Goal: Information Seeking & Learning: Learn about a topic

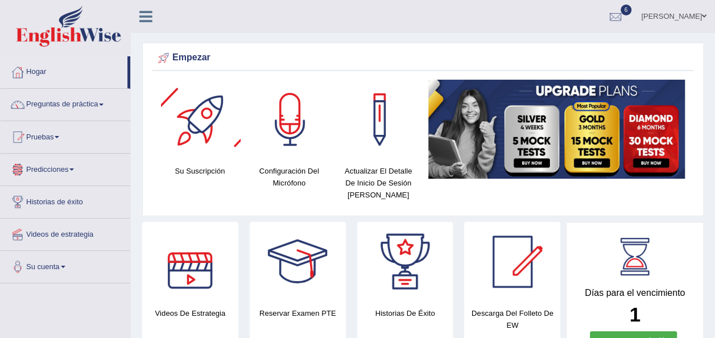
click at [201, 141] on div at bounding box center [201, 120] width 80 height 80
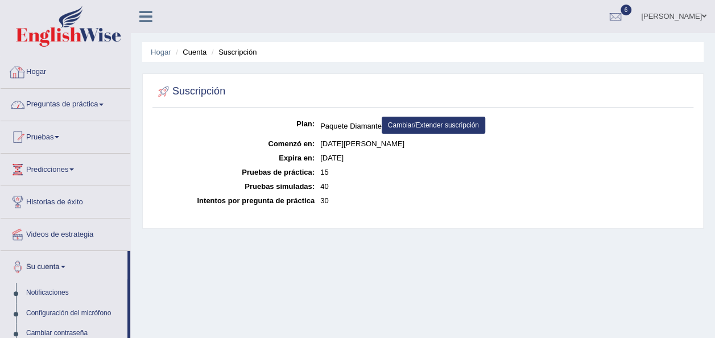
click at [77, 102] on font "Preguntas de práctica" at bounding box center [62, 104] width 72 height 9
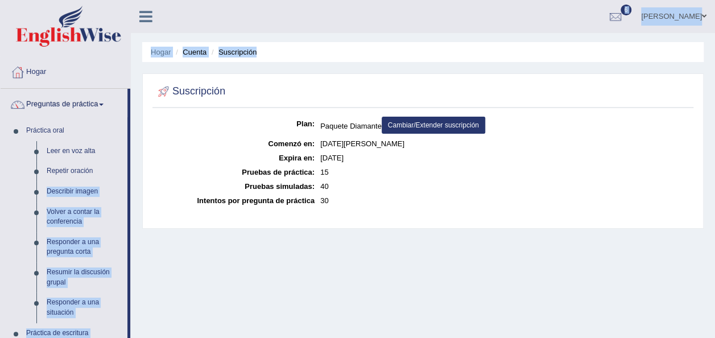
drag, startPoint x: 129, startPoint y: 166, endPoint x: 134, endPoint y: 187, distance: 21.3
click at [134, 187] on div "Toggle navigation Hogar Preguntas de práctica Práctica oral Leer en voz alta Re…" at bounding box center [357, 296] width 715 height 592
click at [131, 187] on div "Hogar Cuenta Suscripción Suscripción Plan: Paquete Diamante Cambiar/Extender su…" at bounding box center [423, 284] width 584 height 569
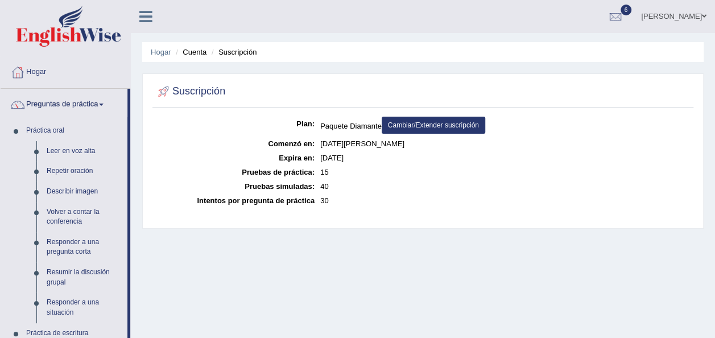
click at [180, 260] on div "Hogar Cuenta Suscripción Suscripción Plan: Paquete Diamante Cambiar/Extender su…" at bounding box center [423, 284] width 584 height 569
click at [75, 166] on link "Repetir oración" at bounding box center [85, 171] width 86 height 20
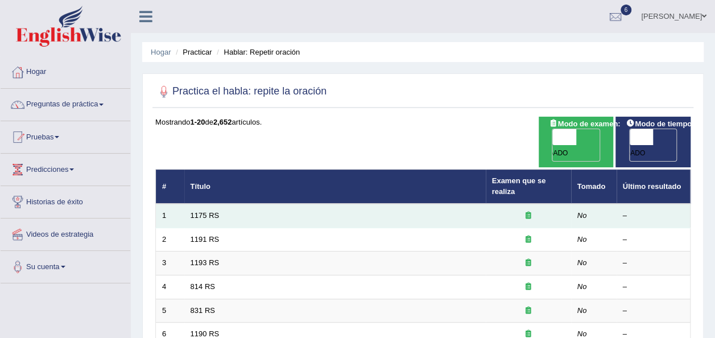
click at [576, 208] on td "No" at bounding box center [594, 216] width 46 height 24
click at [581, 211] on em "No" at bounding box center [582, 215] width 10 height 9
click at [513, 211] on div at bounding box center [528, 216] width 73 height 11
click at [527, 212] on icon at bounding box center [529, 215] width 6 height 7
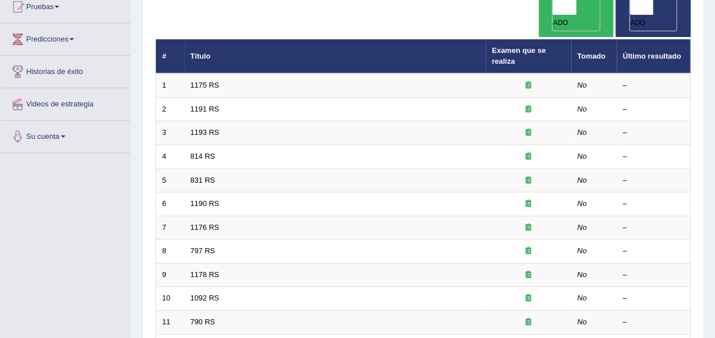
scroll to position [98, 0]
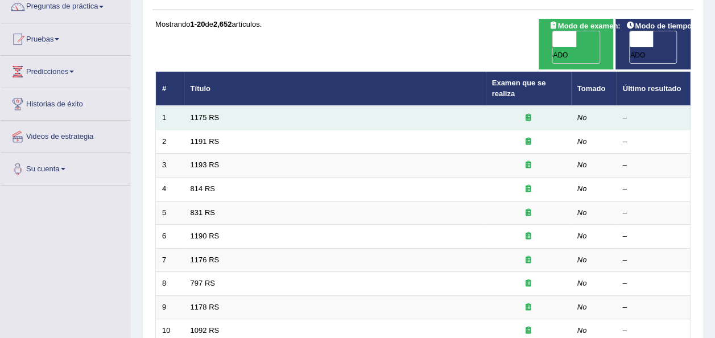
click at [448, 106] on td "1175 RS" at bounding box center [335, 118] width 302 height 24
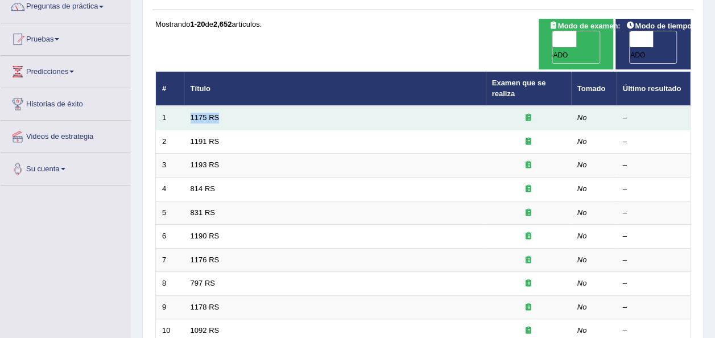
click at [448, 106] on td "1175 RS" at bounding box center [335, 118] width 302 height 24
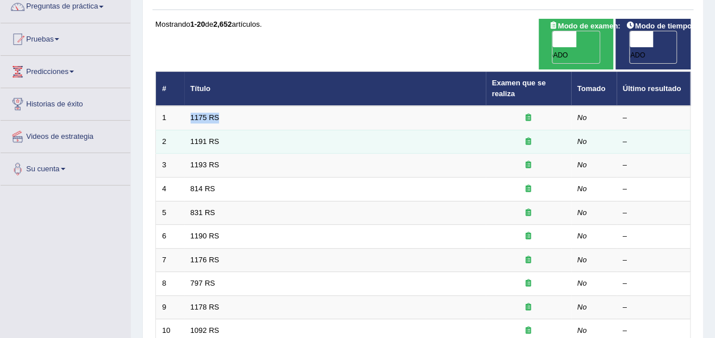
click at [439, 130] on td "1191 RS" at bounding box center [335, 142] width 302 height 24
click at [397, 130] on td "1191 RS" at bounding box center [335, 142] width 302 height 24
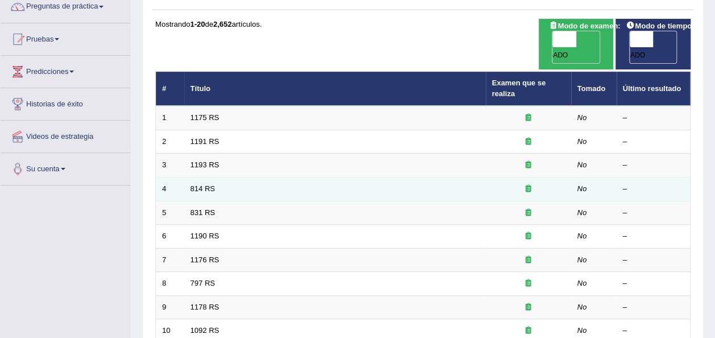
click at [387, 178] on td "814 RS" at bounding box center [335, 190] width 302 height 24
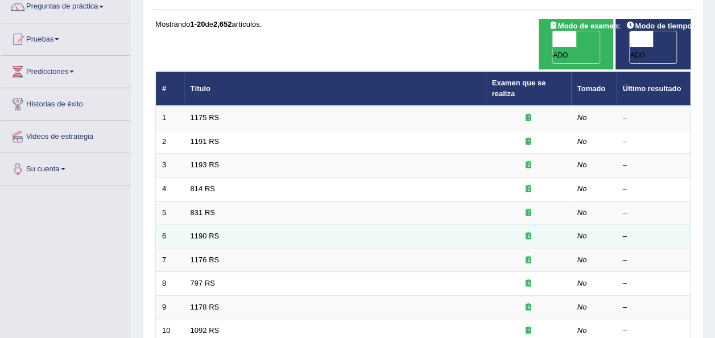
click at [391, 225] on td "1190 RS" at bounding box center [335, 237] width 302 height 24
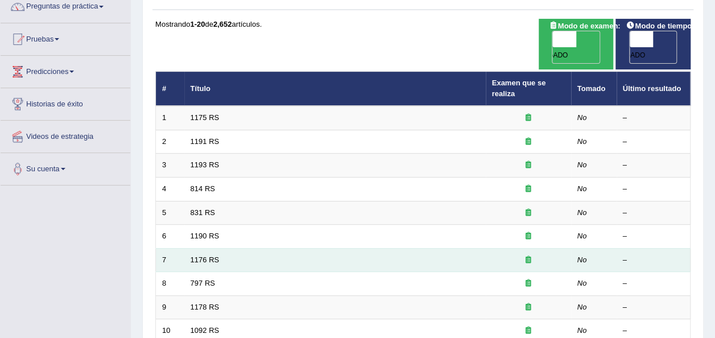
click at [503, 255] on div at bounding box center [528, 260] width 73 height 11
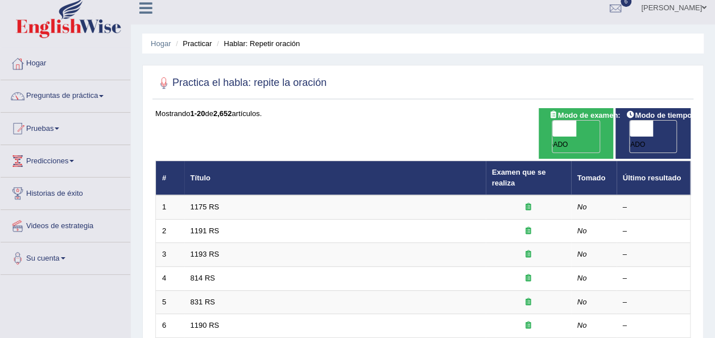
scroll to position [0, 0]
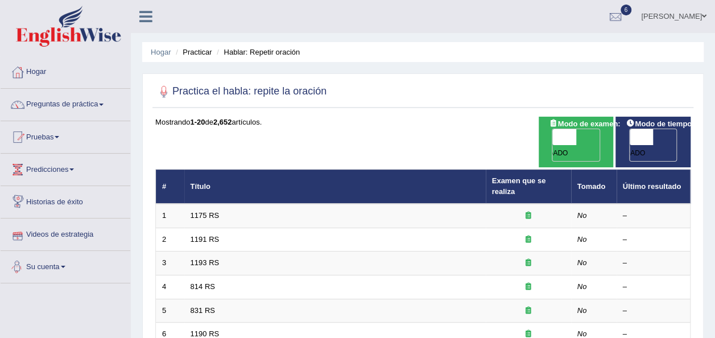
click at [57, 268] on font "Su cuenta" at bounding box center [43, 266] width 34 height 9
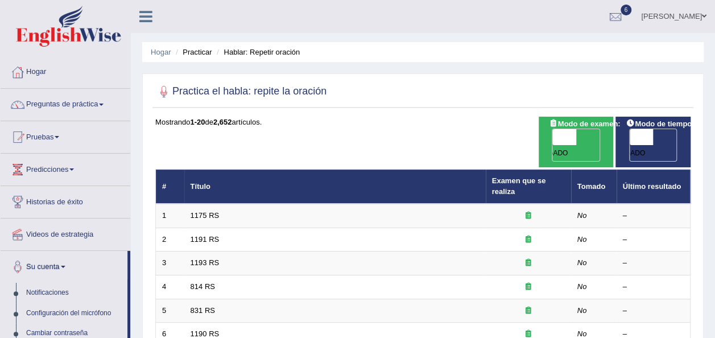
click at [67, 259] on link "Su cuenta" at bounding box center [64, 265] width 127 height 28
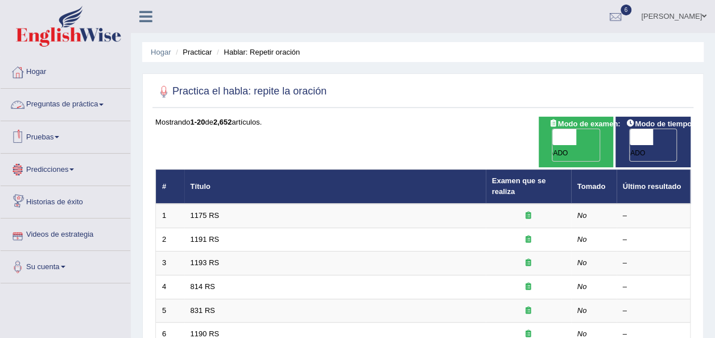
click at [86, 107] on font "Preguntas de práctica" at bounding box center [62, 104] width 72 height 9
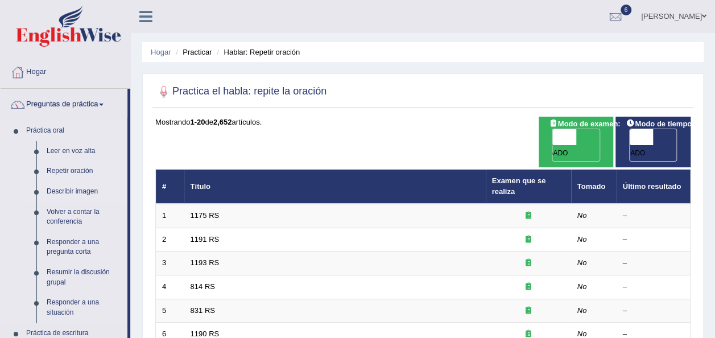
click at [79, 189] on link "Describir imagen" at bounding box center [85, 191] width 86 height 20
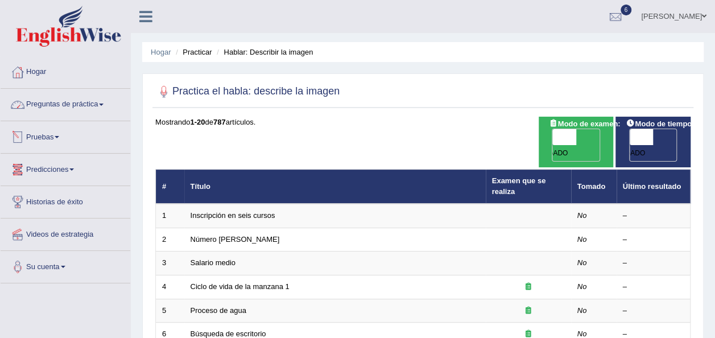
click at [85, 109] on link "Preguntas de práctica" at bounding box center [66, 103] width 130 height 28
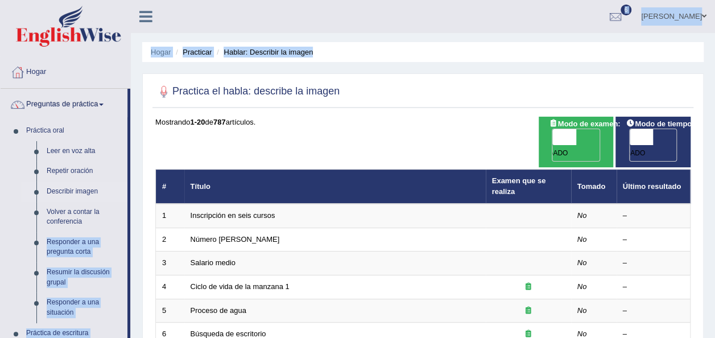
drag, startPoint x: 129, startPoint y: 217, endPoint x: 135, endPoint y: 236, distance: 19.1
drag, startPoint x: 130, startPoint y: 235, endPoint x: 133, endPoint y: 270, distance: 34.8
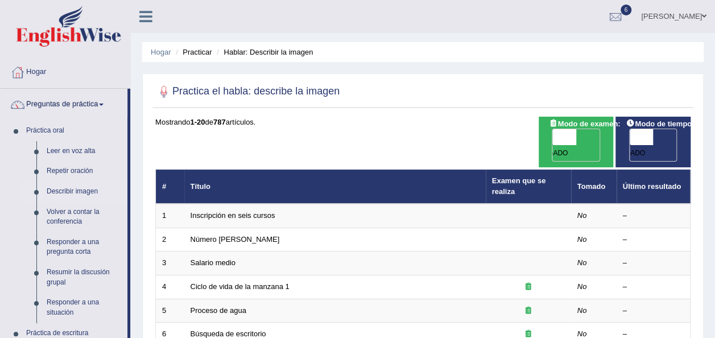
click at [89, 141] on link "Leer en voz alta" at bounding box center [85, 151] width 86 height 20
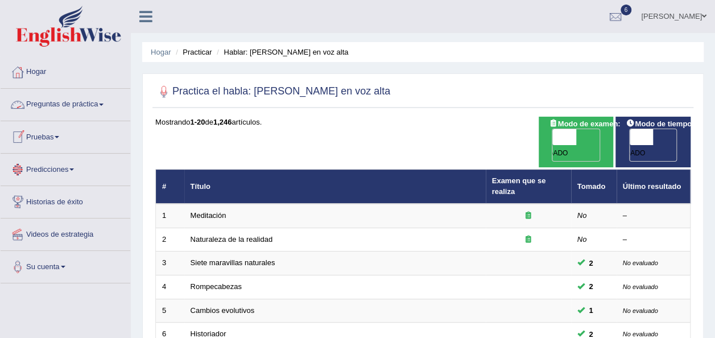
click at [93, 100] on font "Preguntas de práctica" at bounding box center [62, 104] width 72 height 9
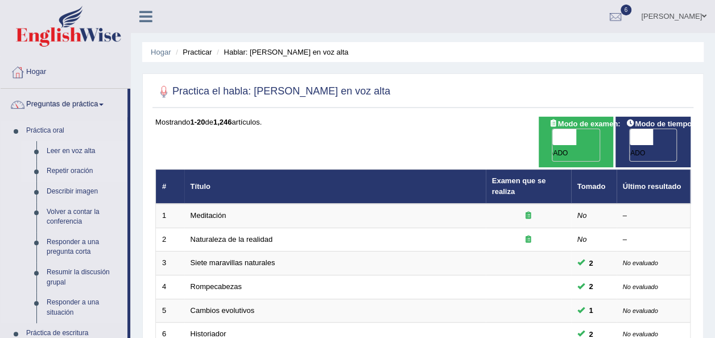
click at [58, 171] on link "Repetir oración" at bounding box center [85, 171] width 86 height 20
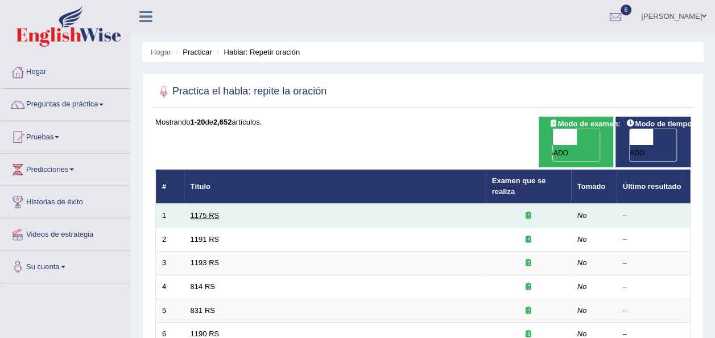
click at [208, 211] on link "1175 RS" at bounding box center [205, 215] width 29 height 9
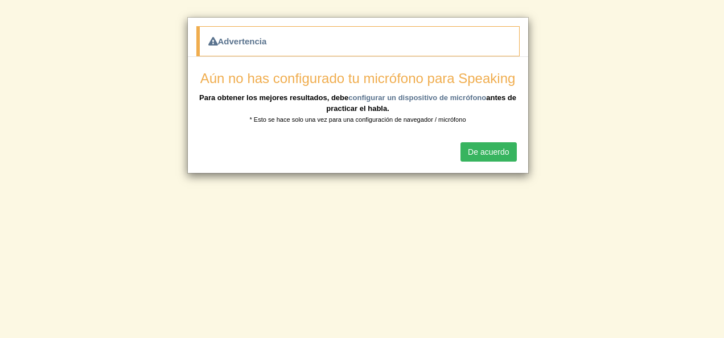
click at [469, 142] on button "De acuerdo" at bounding box center [488, 151] width 56 height 19
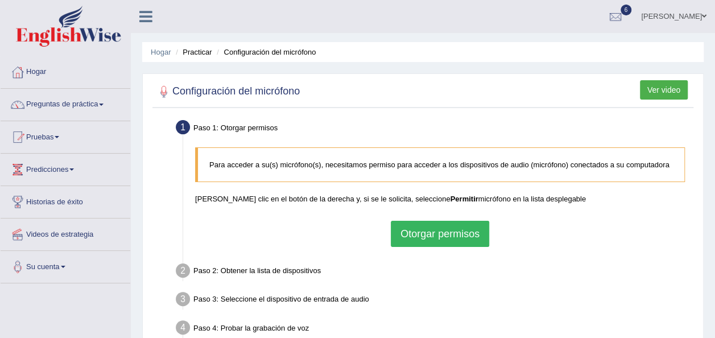
click at [414, 235] on button "Otorgar permisos" at bounding box center [440, 234] width 98 height 26
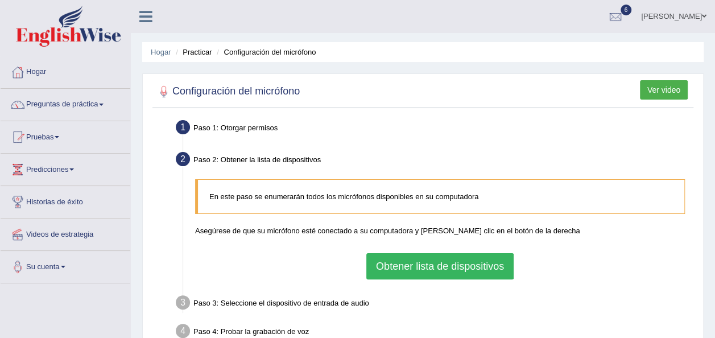
click at [437, 258] on button "Obtener lista de dispositivos" at bounding box center [439, 266] width 147 height 26
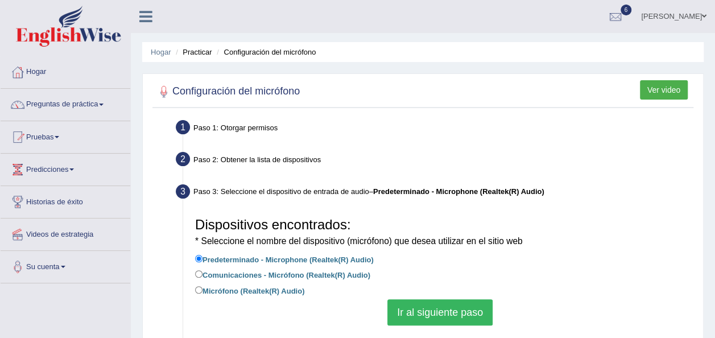
click at [417, 330] on ul "Paso 1: Otorgar permisos Para acceder a su(s) micrófono(s), necesitamos permiso…" at bounding box center [422, 268] width 535 height 303
click at [426, 311] on button "Ir al siguiente paso" at bounding box center [439, 312] width 105 height 26
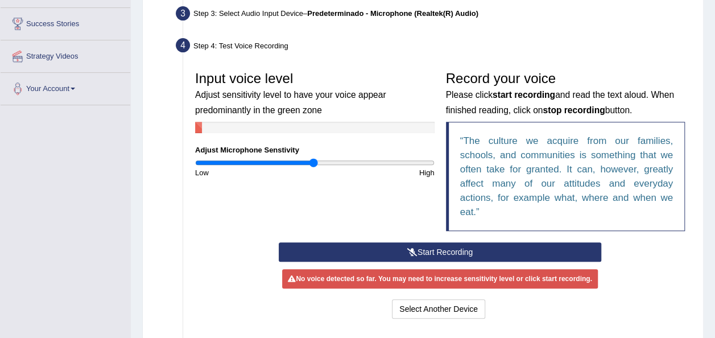
scroll to position [189, 0]
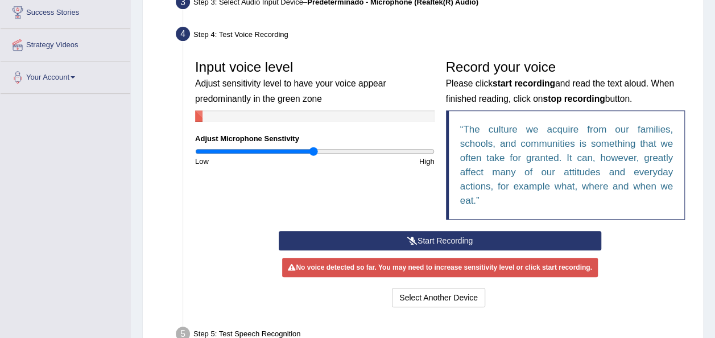
click at [469, 236] on font "Start Recording" at bounding box center [445, 240] width 55 height 9
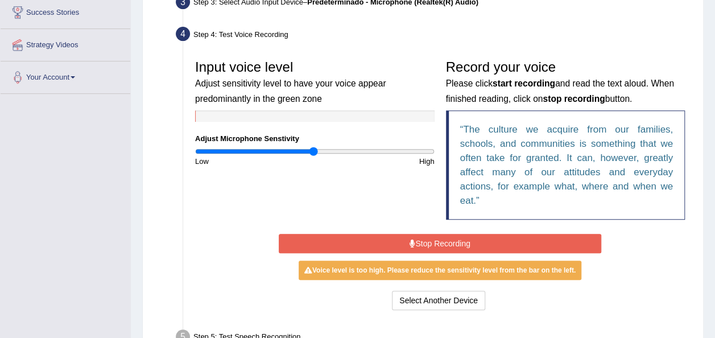
click at [451, 245] on font "Stop Recording" at bounding box center [442, 243] width 55 height 9
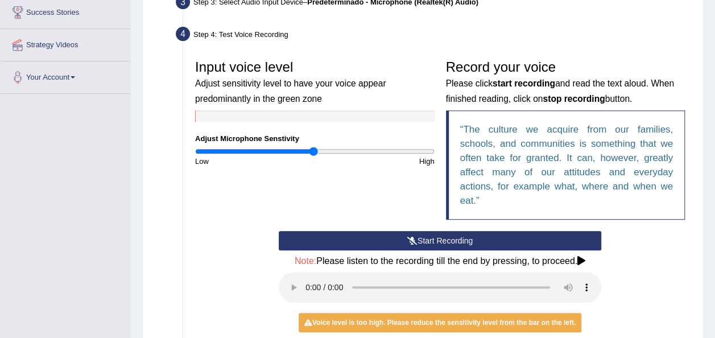
click at [426, 239] on font "Start Recording" at bounding box center [445, 240] width 55 height 9
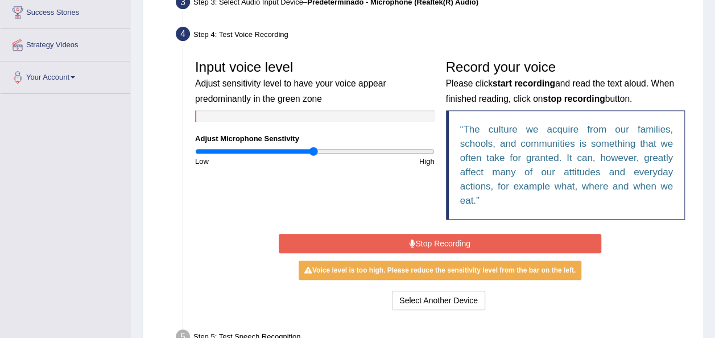
click at [417, 241] on font "Stop Recording" at bounding box center [442, 243] width 55 height 9
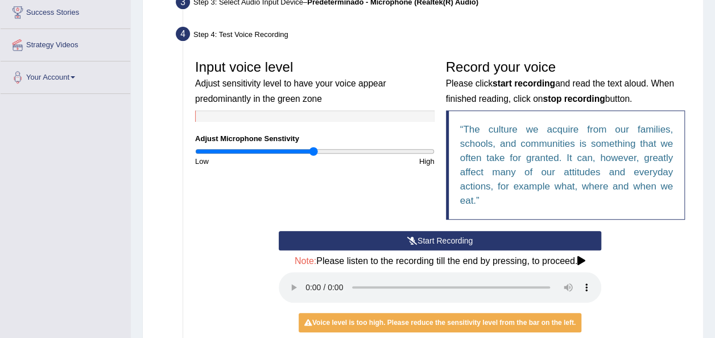
click at [418, 241] on font "Start Recording" at bounding box center [445, 240] width 55 height 9
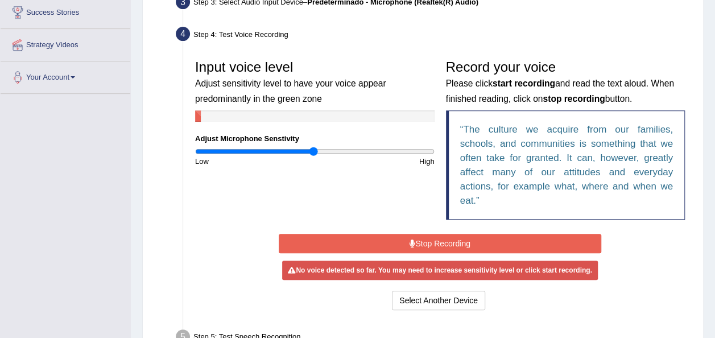
click at [417, 241] on font "Stop Recording" at bounding box center [442, 243] width 55 height 9
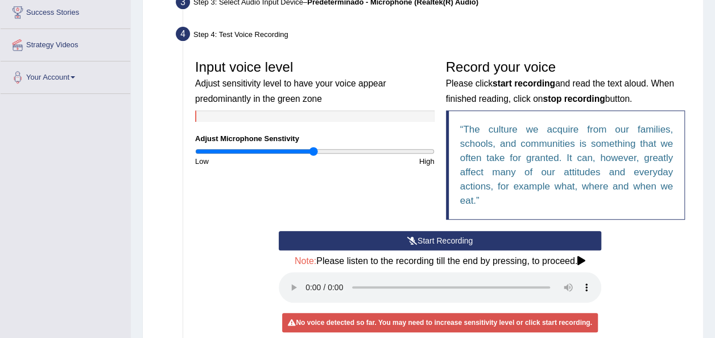
click at [415, 240] on icon at bounding box center [412, 241] width 10 height 8
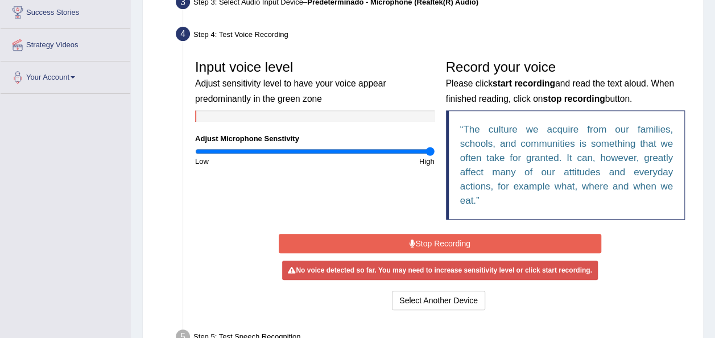
drag, startPoint x: 313, startPoint y: 151, endPoint x: 450, endPoint y: 166, distance: 137.9
type input "2"
click at [435, 156] on input "range" at bounding box center [315, 151] width 240 height 9
click at [447, 245] on font "Stop Recording" at bounding box center [442, 243] width 55 height 9
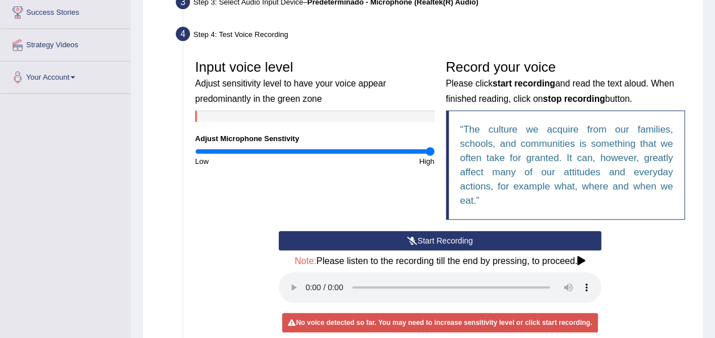
click at [447, 245] on button "Start Recording" at bounding box center [440, 240] width 323 height 19
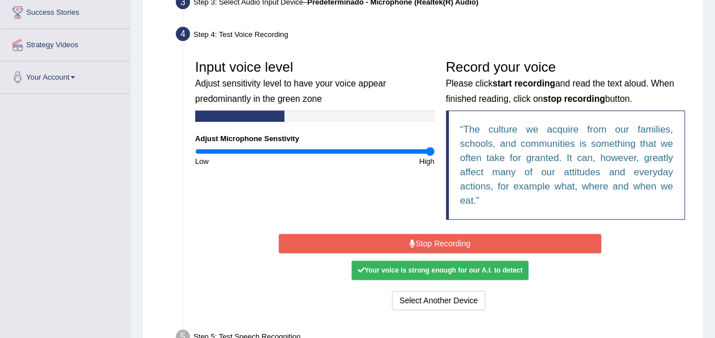
click at [447, 245] on font "Stop Recording" at bounding box center [442, 243] width 55 height 9
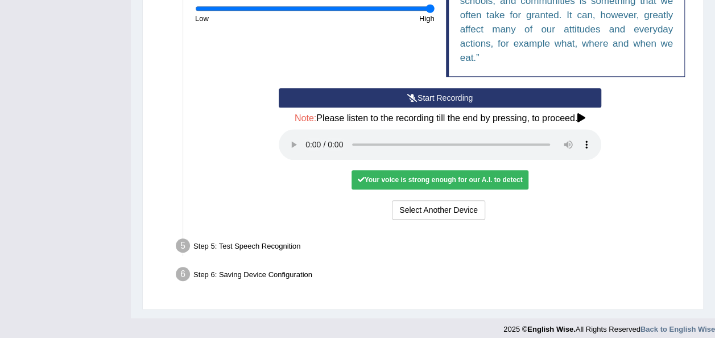
scroll to position [334, 0]
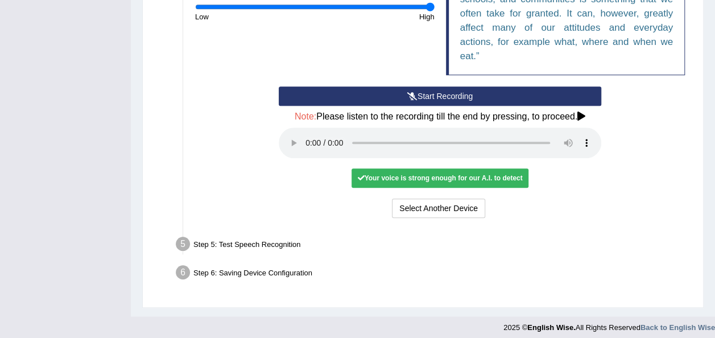
click at [440, 176] on font "Your voice is strong enough for our A.I. to detect" at bounding box center [443, 178] width 158 height 8
click at [436, 213] on button "Select Another Device" at bounding box center [438, 208] width 93 height 19
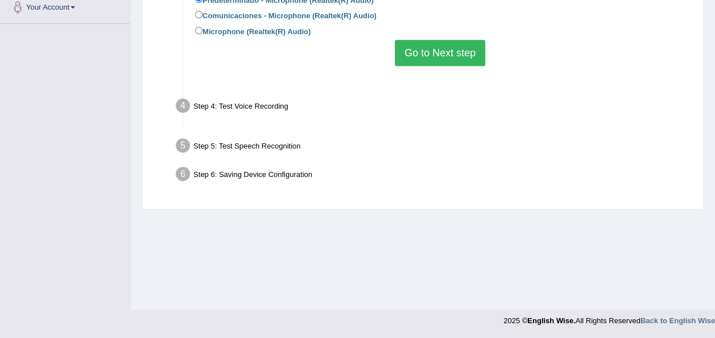
scroll to position [259, 0]
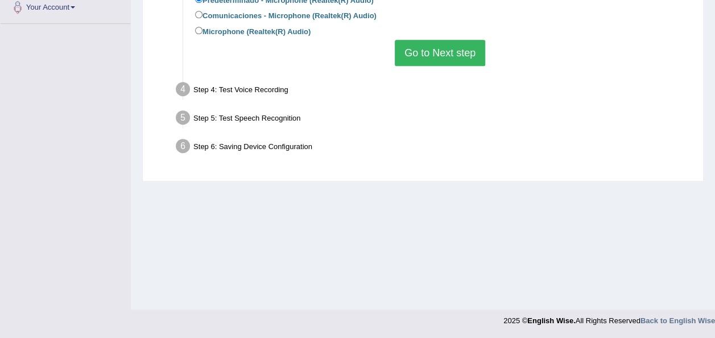
click at [428, 55] on button "Go to Next step" at bounding box center [440, 53] width 90 height 26
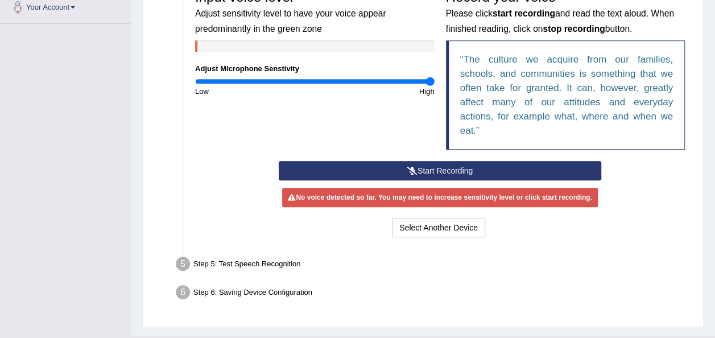
click at [441, 172] on font "Start Recording" at bounding box center [445, 170] width 55 height 9
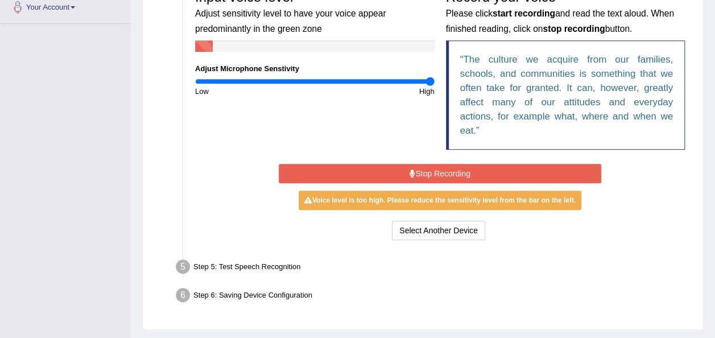
click at [441, 172] on font "Stop Recording" at bounding box center [442, 173] width 55 height 9
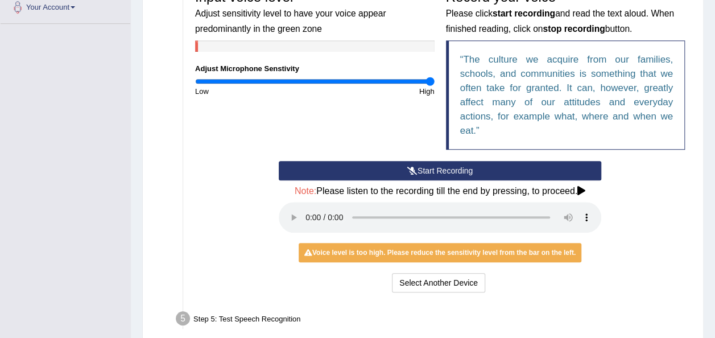
click at [436, 170] on font "Start Recording" at bounding box center [445, 170] width 55 height 9
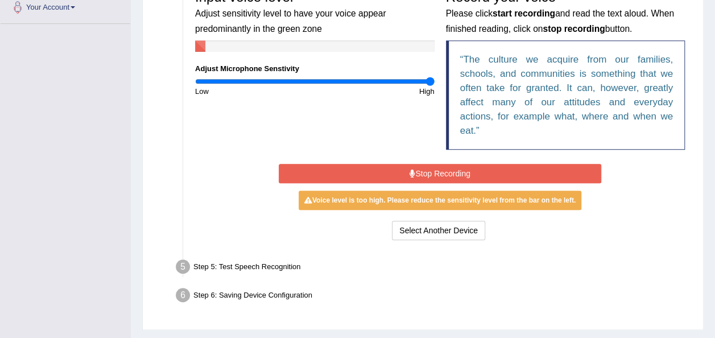
click at [436, 170] on font "Stop Recording" at bounding box center [442, 173] width 55 height 9
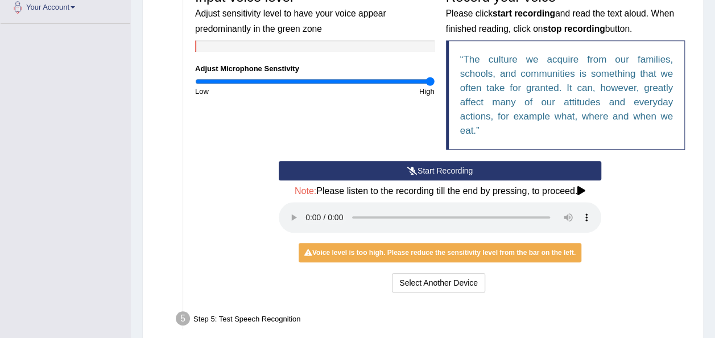
click at [436, 170] on font "Start Recording" at bounding box center [445, 170] width 55 height 9
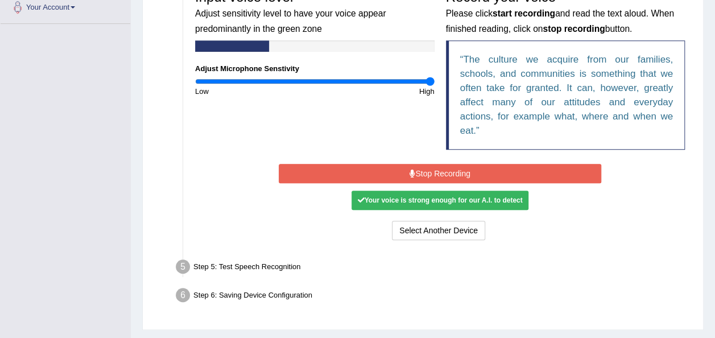
click at [436, 170] on font "Stop Recording" at bounding box center [442, 173] width 55 height 9
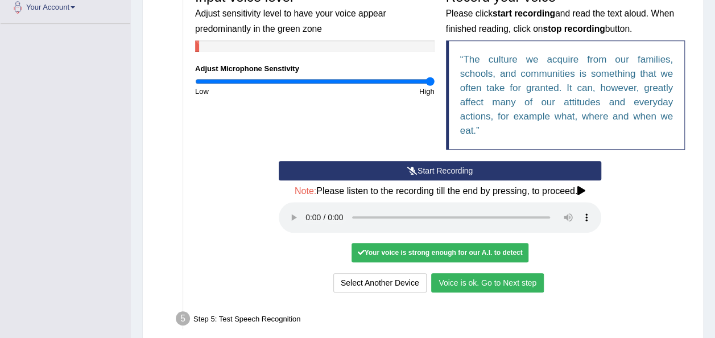
click at [497, 273] on button "Voice is ok. Go to Next step" at bounding box center [487, 282] width 113 height 19
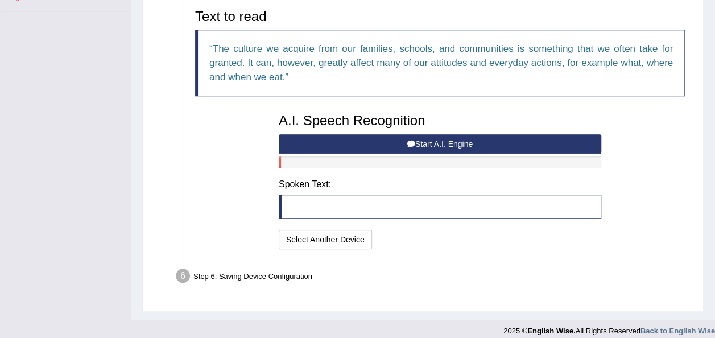
scroll to position [271, 0]
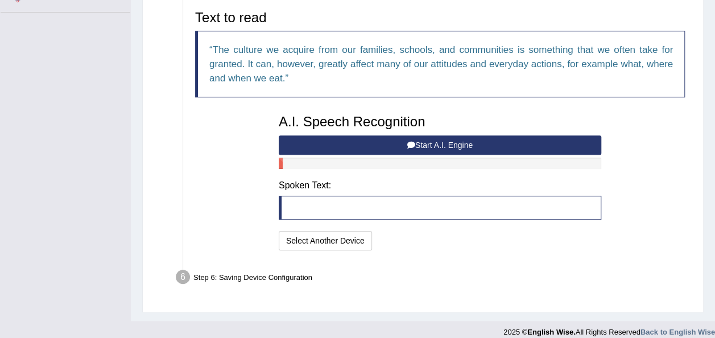
click at [372, 140] on button "Start A.I. Engine" at bounding box center [440, 144] width 323 height 19
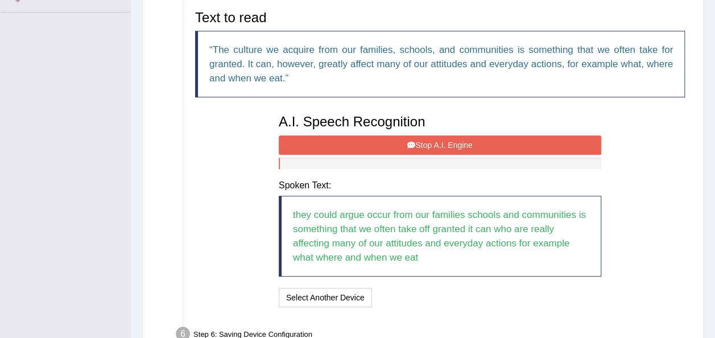
click at [372, 140] on button "Stop A.I. Engine" at bounding box center [440, 144] width 323 height 19
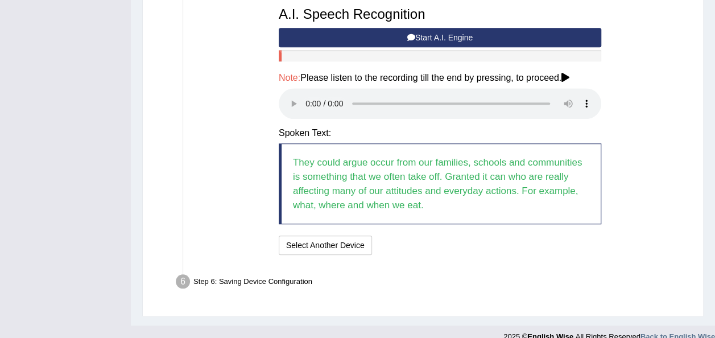
scroll to position [392, 0]
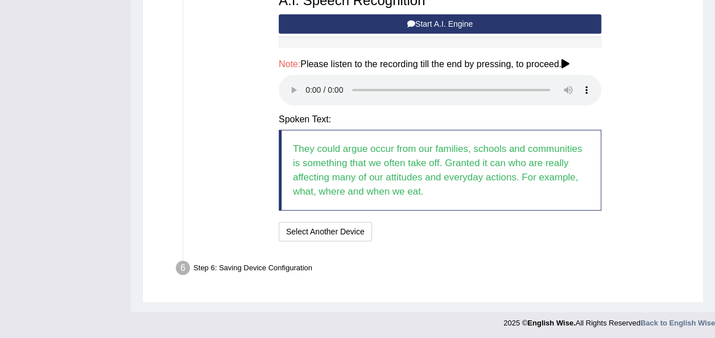
click at [494, 250] on ul "Step 1: Grant Permissions To access your microphone(s), we need permission to a…" at bounding box center [422, 3] width 535 height 557
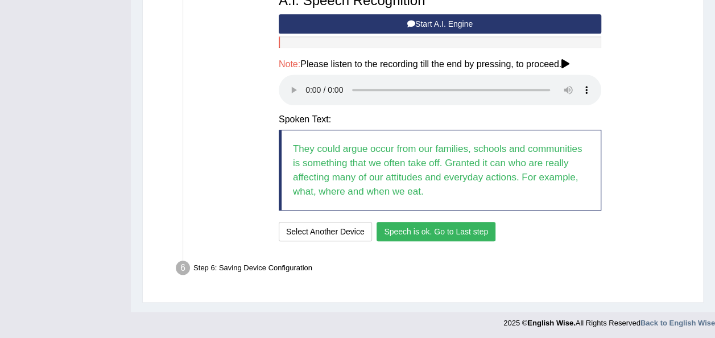
click at [423, 229] on button "Speech is ok. Go to Last step" at bounding box center [436, 231] width 119 height 19
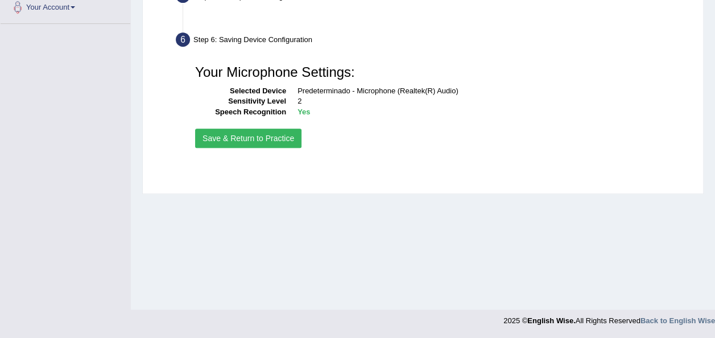
scroll to position [259, 0]
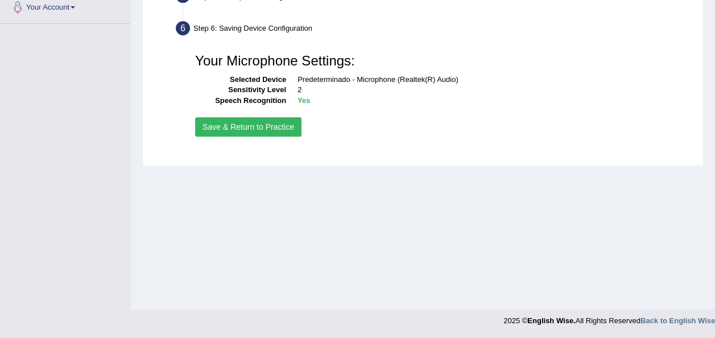
click at [228, 134] on button "Save & Return to Practice" at bounding box center [248, 126] width 106 height 19
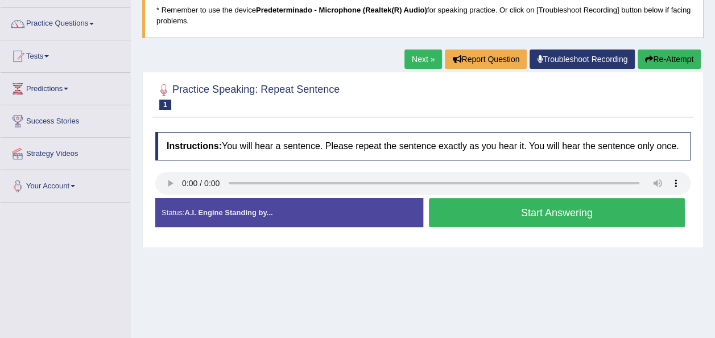
scroll to position [82, 0]
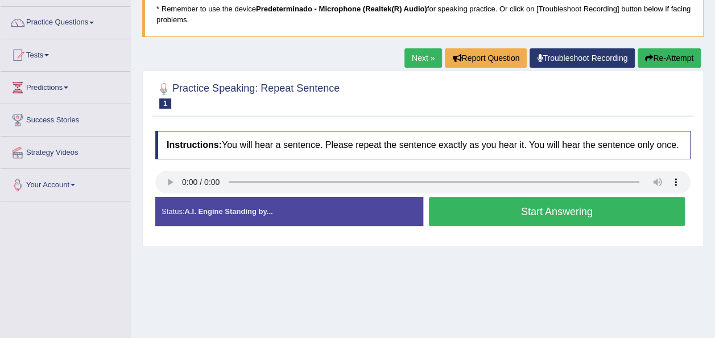
click at [560, 208] on button "Start Answering" at bounding box center [557, 211] width 257 height 29
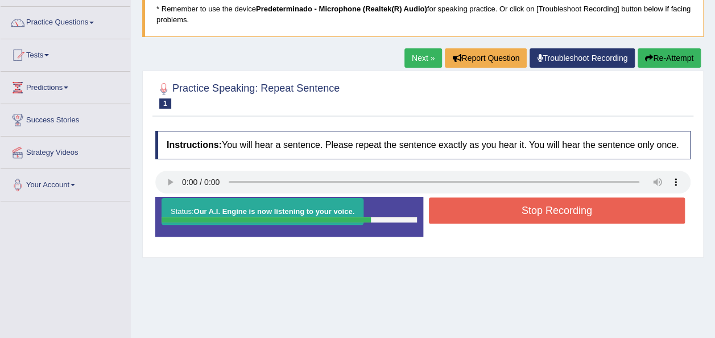
click at [553, 200] on button "Stop Recording" at bounding box center [557, 210] width 257 height 26
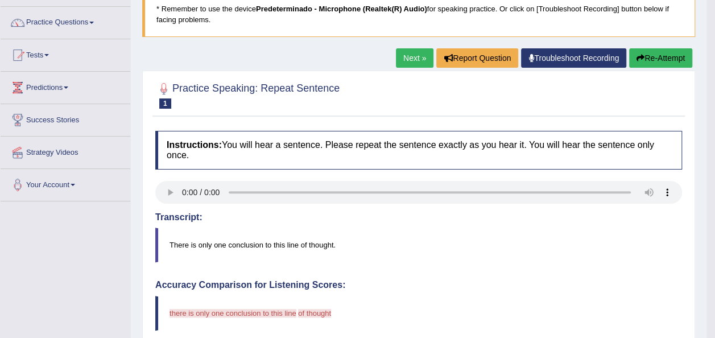
drag, startPoint x: 713, startPoint y: 155, endPoint x: 723, endPoint y: 195, distance: 41.1
click at [715, 195] on html "Toggle navigation Home Practice Questions Speaking Practice Read Aloud Repeat S…" at bounding box center [357, 87] width 715 height 338
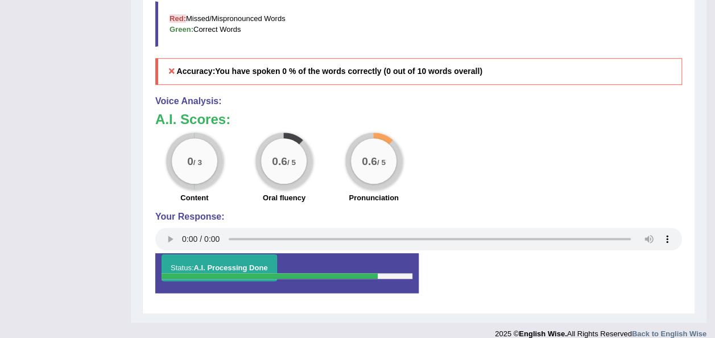
scroll to position [439, 0]
click at [248, 263] on strong "A.I. Processing Done" at bounding box center [230, 267] width 74 height 9
click at [278, 258] on div "Status: A.I. Processing Done" at bounding box center [286, 273] width 263 height 40
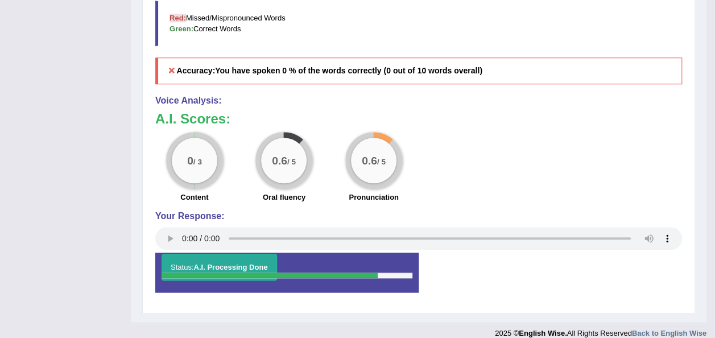
click at [177, 66] on font "Accuracy:" at bounding box center [196, 70] width 39 height 9
click at [175, 211] on h4 "Your Response:" at bounding box center [418, 216] width 527 height 10
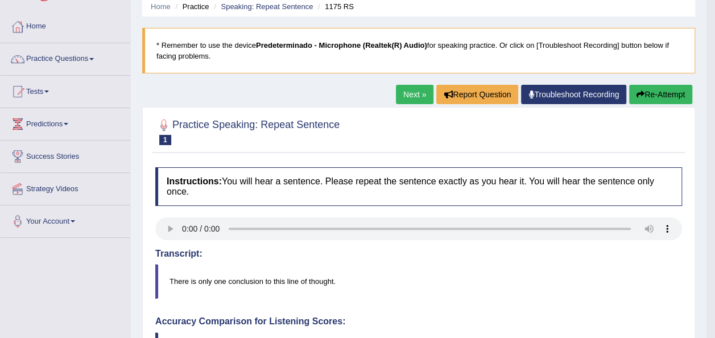
scroll to position [42, 0]
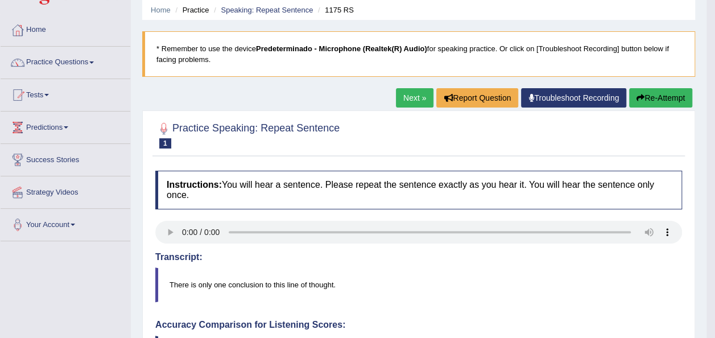
click at [423, 98] on link "Next »" at bounding box center [415, 97] width 38 height 19
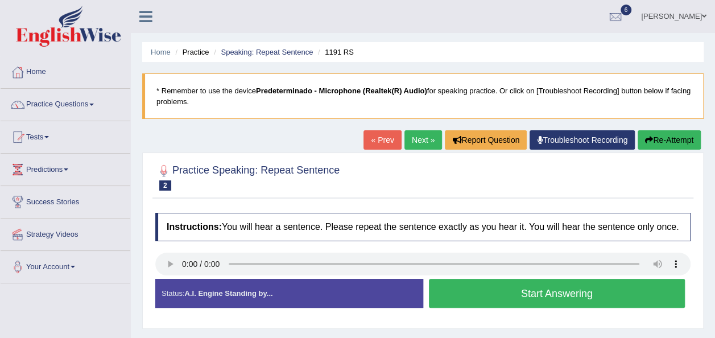
click at [502, 226] on h4 "Instructions: You will hear a sentence. Please repeat the sentence exactly as y…" at bounding box center [422, 227] width 535 height 28
click at [501, 225] on h4 "Instructions: You will hear a sentence. Please repeat the sentence exactly as y…" at bounding box center [422, 227] width 535 height 28
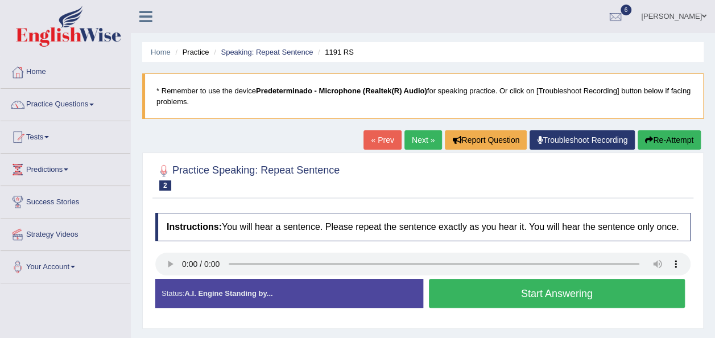
drag, startPoint x: 501, startPoint y: 225, endPoint x: 471, endPoint y: 228, distance: 30.3
click at [484, 226] on h4 "Instructions: You will hear a sentence. Please repeat the sentence exactly as y…" at bounding box center [422, 227] width 535 height 28
click at [506, 297] on button "Start Answering" at bounding box center [557, 293] width 257 height 29
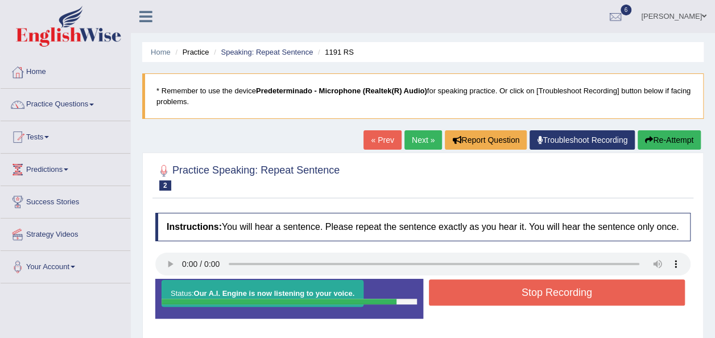
click at [506, 297] on button "Stop Recording" at bounding box center [557, 292] width 257 height 26
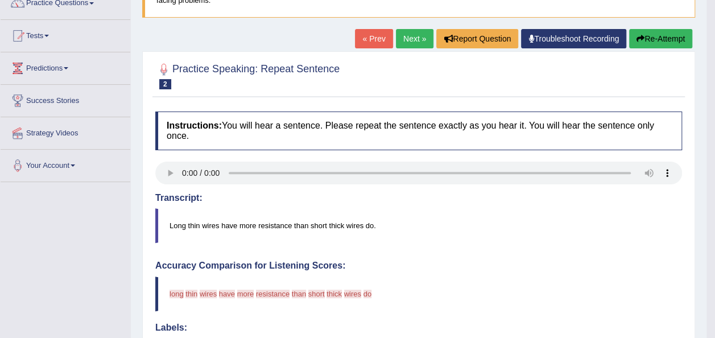
scroll to position [53, 0]
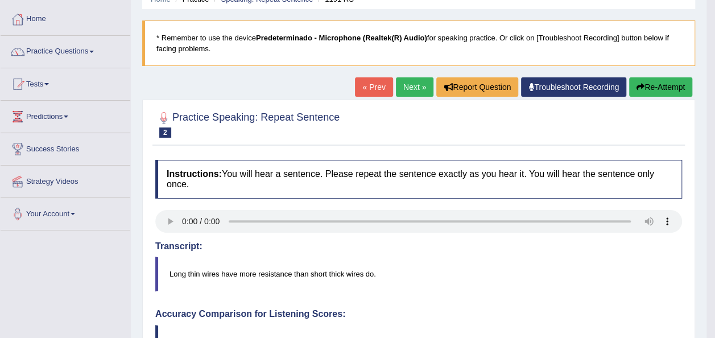
click at [409, 82] on link "Next »" at bounding box center [415, 86] width 38 height 19
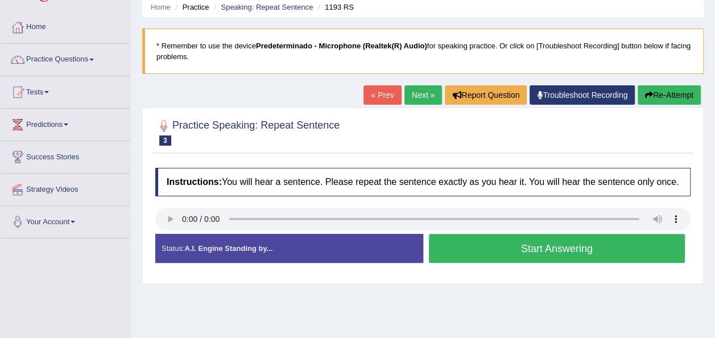
scroll to position [55, 0]
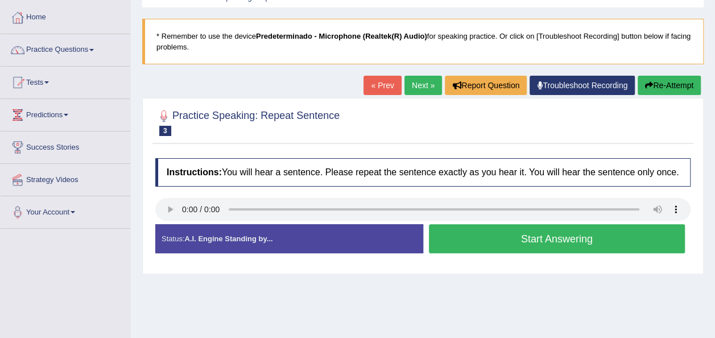
click at [599, 231] on button "Start Answering" at bounding box center [557, 238] width 257 height 29
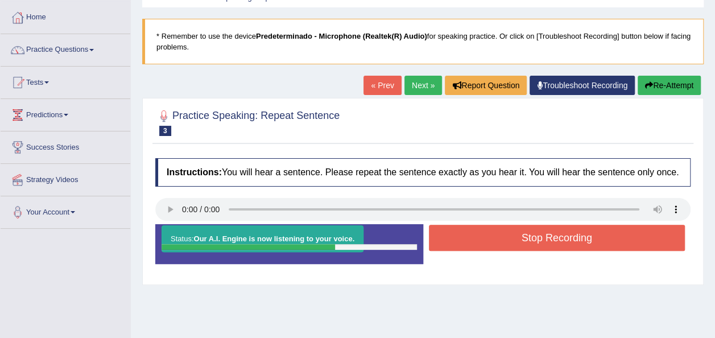
click at [599, 231] on button "Stop Recording" at bounding box center [557, 238] width 257 height 26
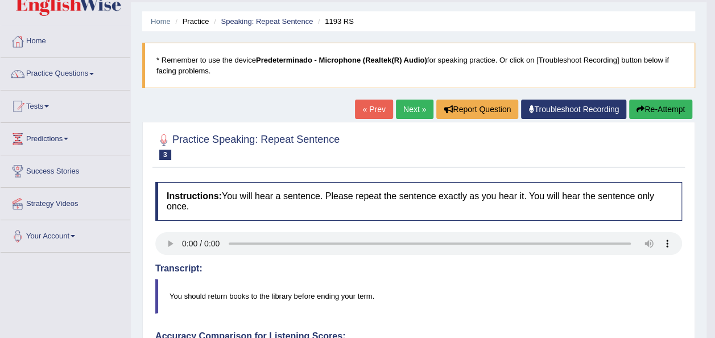
scroll to position [36, 0]
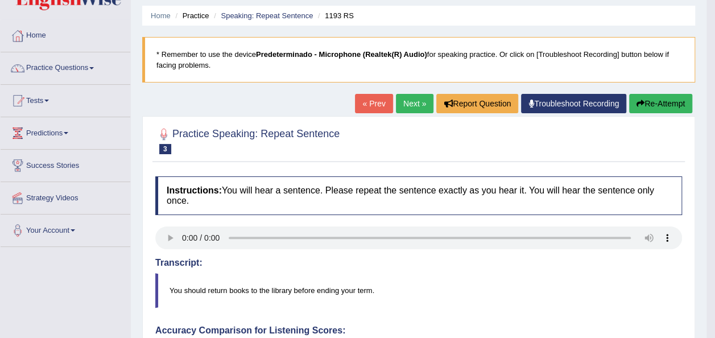
click at [414, 101] on link "Next »" at bounding box center [415, 103] width 38 height 19
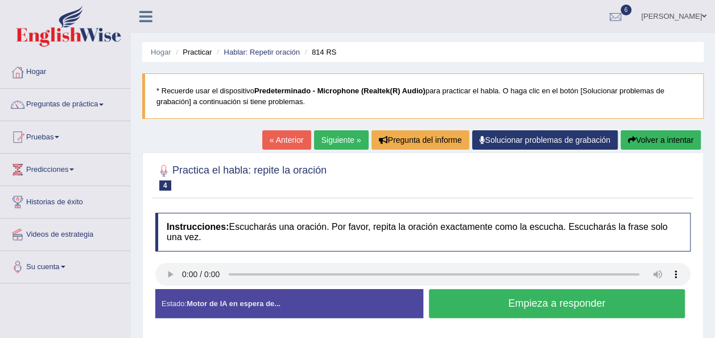
click at [341, 144] on link "Siguiente »" at bounding box center [341, 139] width 55 height 19
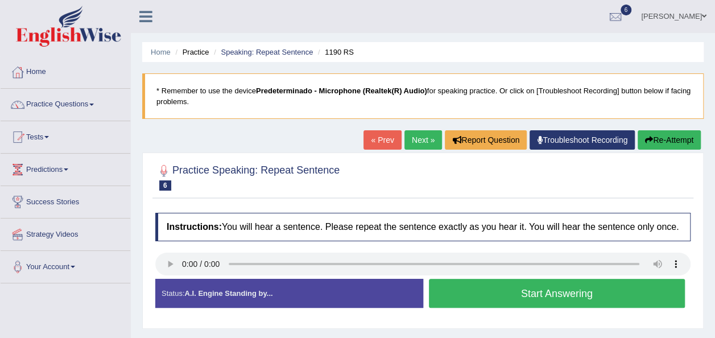
click at [624, 291] on button "Start Answering" at bounding box center [557, 293] width 257 height 29
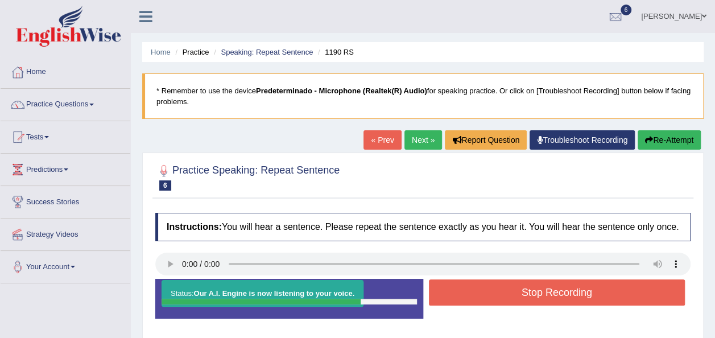
click at [624, 291] on button "Stop Recording" at bounding box center [557, 292] width 257 height 26
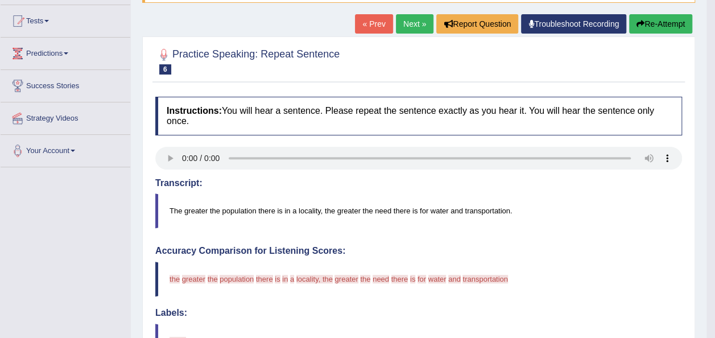
scroll to position [120, 0]
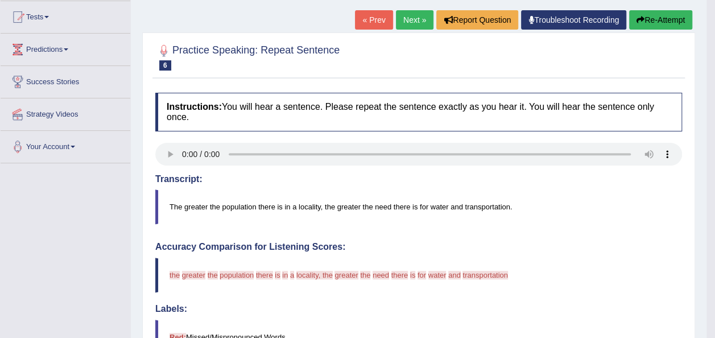
click at [416, 22] on link "Next »" at bounding box center [415, 19] width 38 height 19
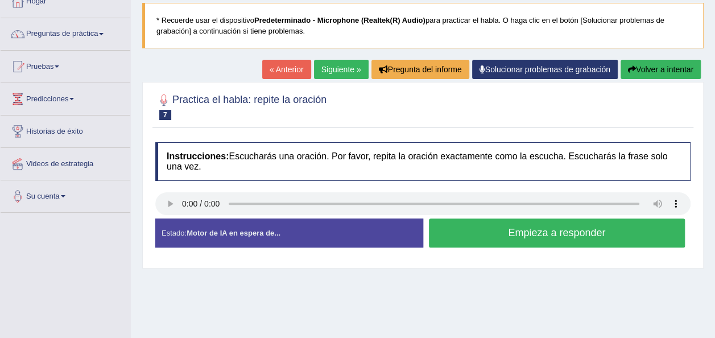
scroll to position [68, 0]
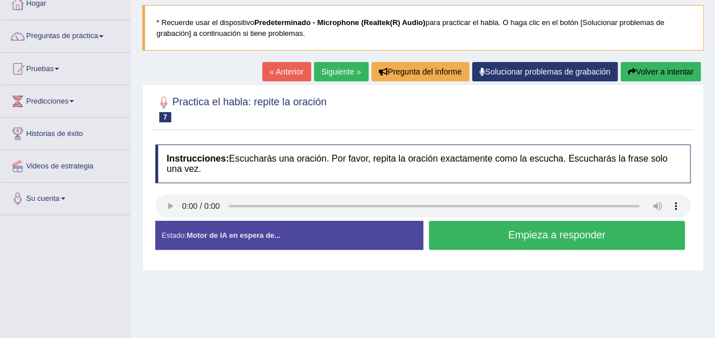
click at [241, 156] on h4 "Instrucciones: Escucharás una oración. Por favor, repita la oración exactamente…" at bounding box center [422, 164] width 535 height 38
click at [294, 73] on link "« Anterior" at bounding box center [286, 71] width 49 height 19
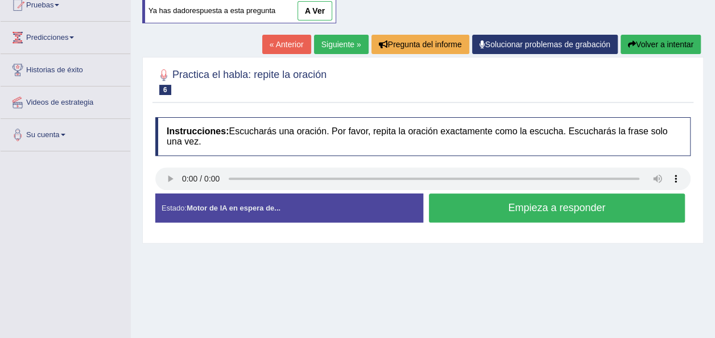
scroll to position [133, 0]
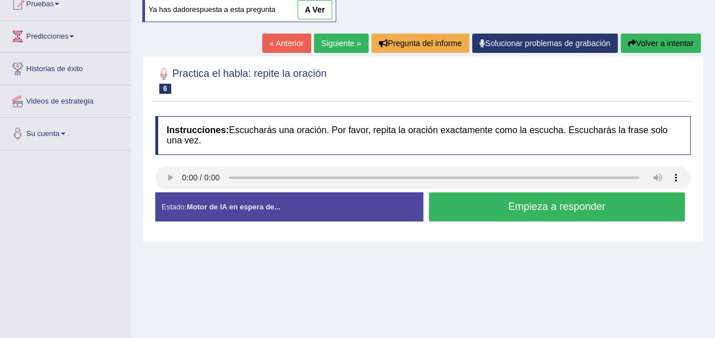
click at [308, 6] on link "A ver" at bounding box center [315, 9] width 35 height 19
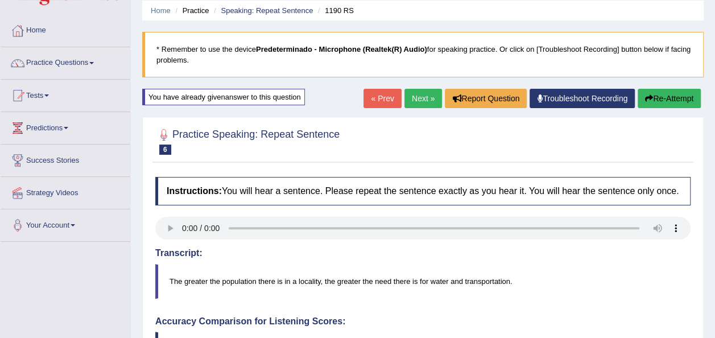
scroll to position [0, 0]
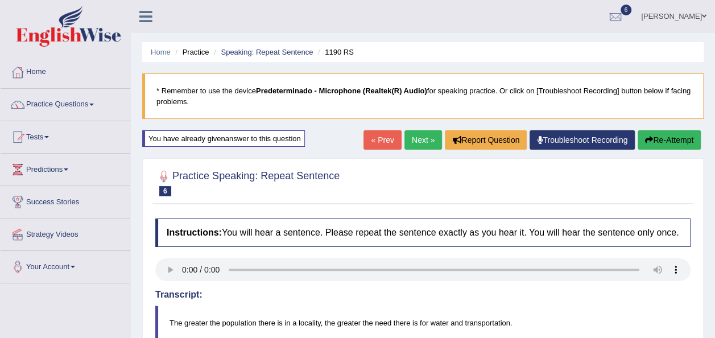
click at [651, 142] on icon "button" at bounding box center [649, 140] width 8 height 8
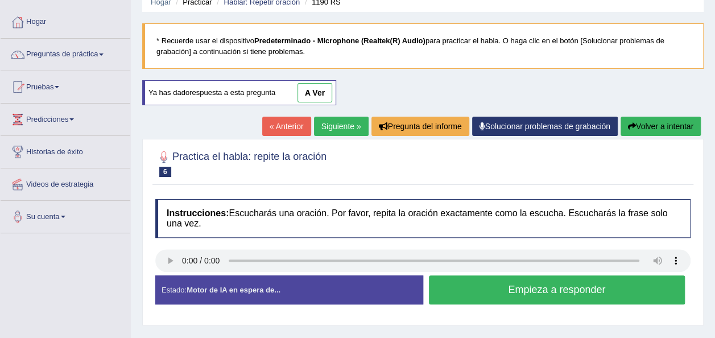
scroll to position [52, 0]
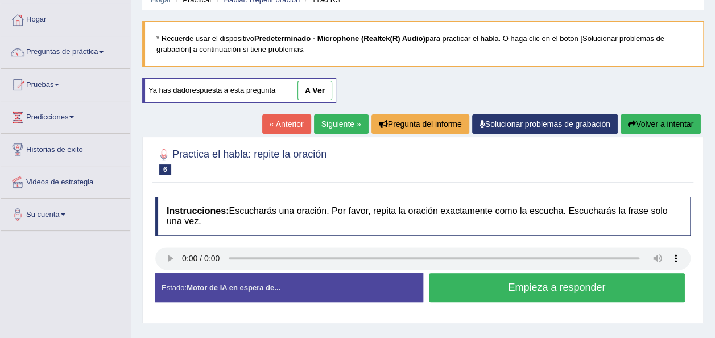
click at [492, 293] on button "Empieza a responder" at bounding box center [557, 287] width 257 height 29
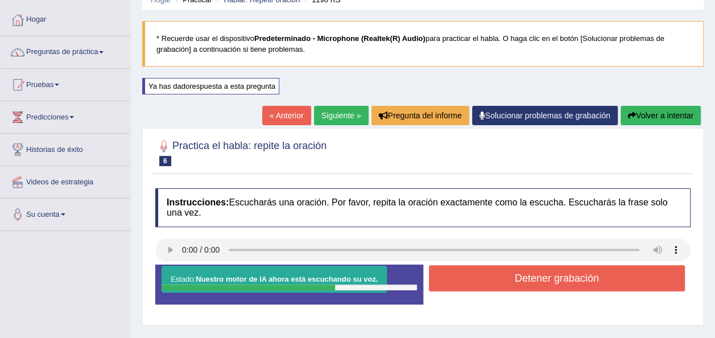
click at [508, 277] on button "Detener grabación" at bounding box center [557, 278] width 257 height 26
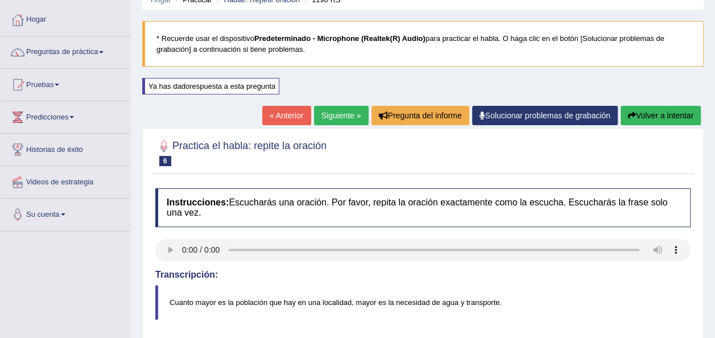
click at [715, 99] on html "Toggle navigation Hogar Preguntas de práctica Speaking Practice Read Aloud Repe…" at bounding box center [357, 117] width 715 height 338
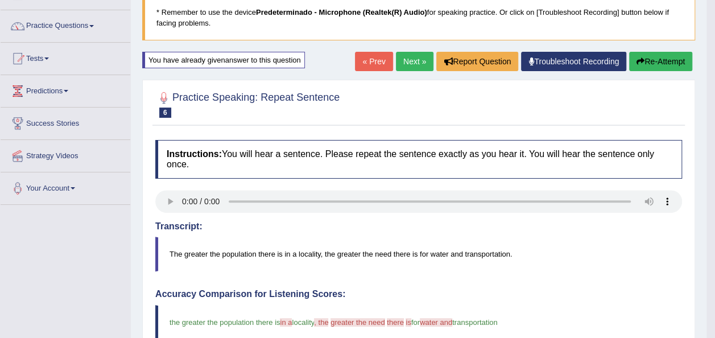
scroll to position [19, 0]
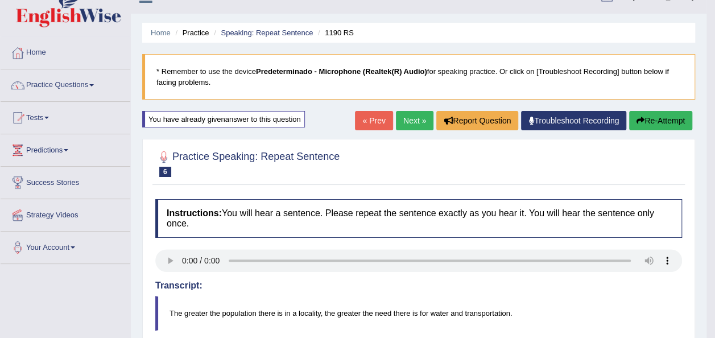
click at [655, 119] on font "Re-Attempt" at bounding box center [665, 120] width 40 height 9
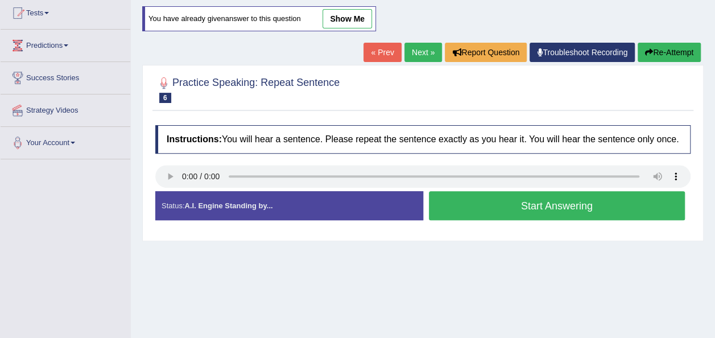
scroll to position [129, 0]
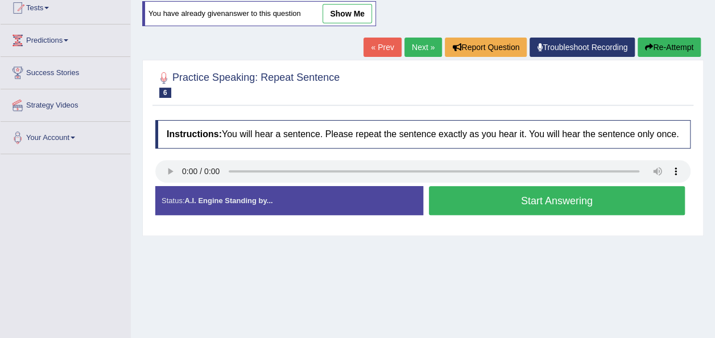
click at [444, 193] on button "Start Answering" at bounding box center [557, 200] width 257 height 29
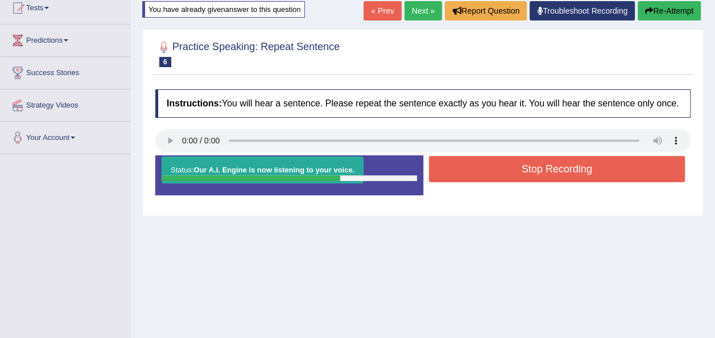
click at [471, 170] on button "Stop Recording" at bounding box center [557, 169] width 257 height 26
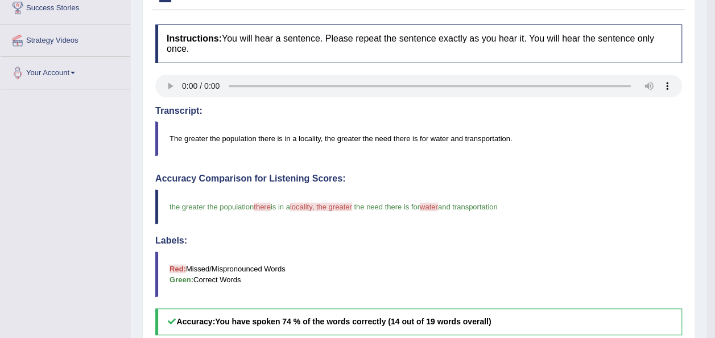
scroll to position [365, 0]
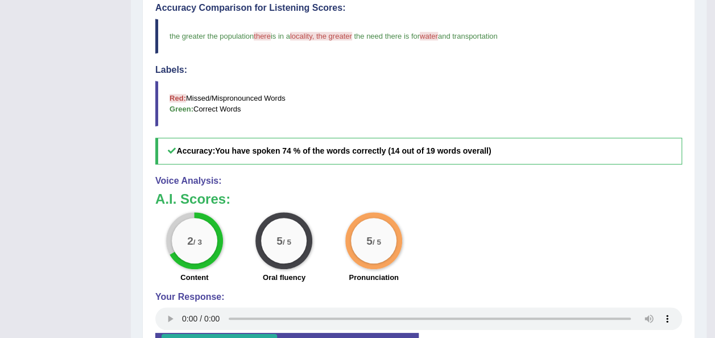
drag, startPoint x: 713, startPoint y: 187, endPoint x: 725, endPoint y: 144, distance: 44.5
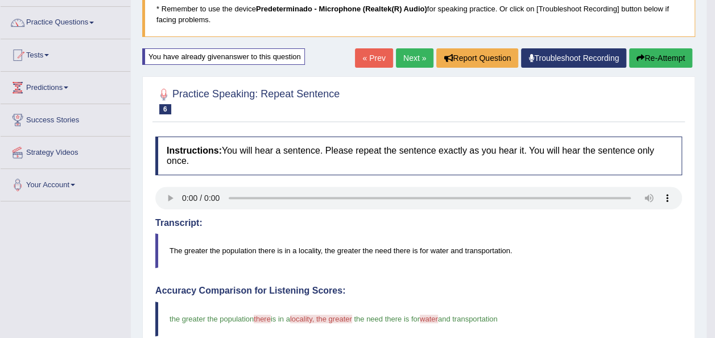
scroll to position [43, 0]
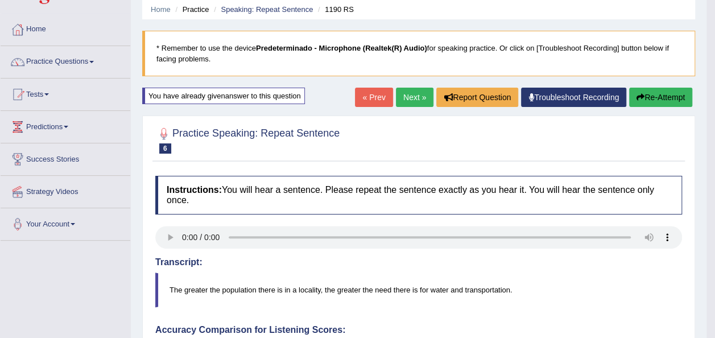
click at [426, 92] on link "Next »" at bounding box center [415, 97] width 38 height 19
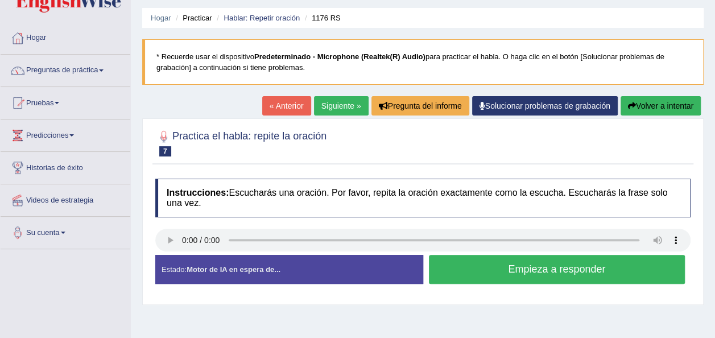
scroll to position [39, 0]
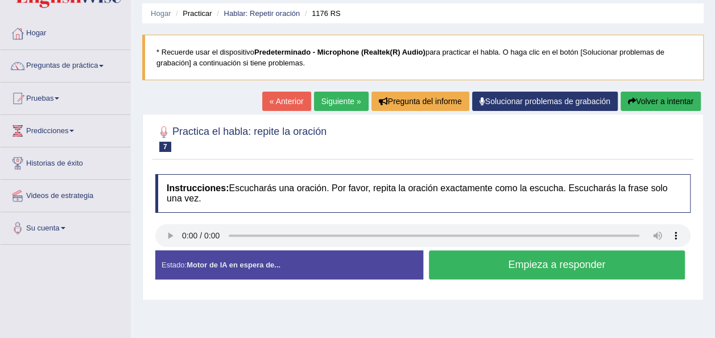
click at [586, 273] on button "Empieza a responder" at bounding box center [557, 264] width 257 height 29
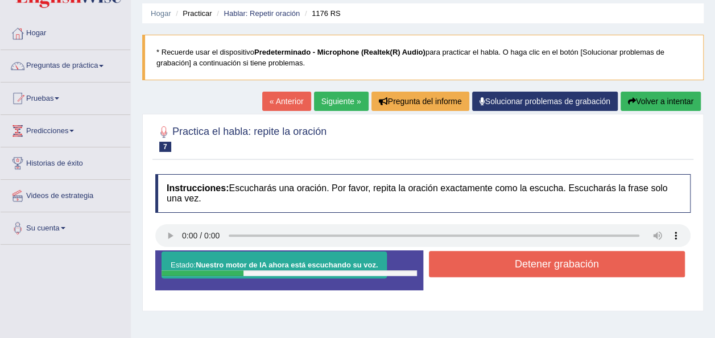
click at [471, 262] on button "Detener grabación" at bounding box center [557, 264] width 257 height 26
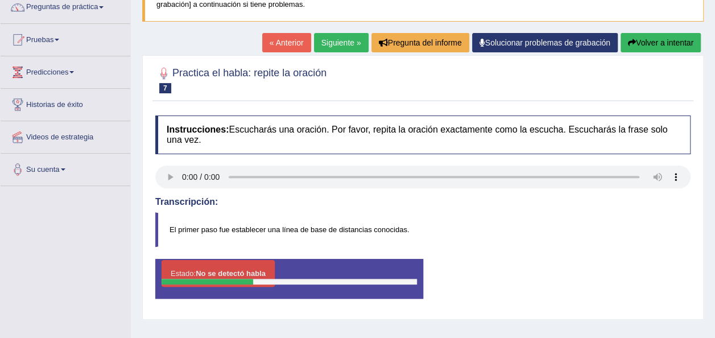
scroll to position [77, 0]
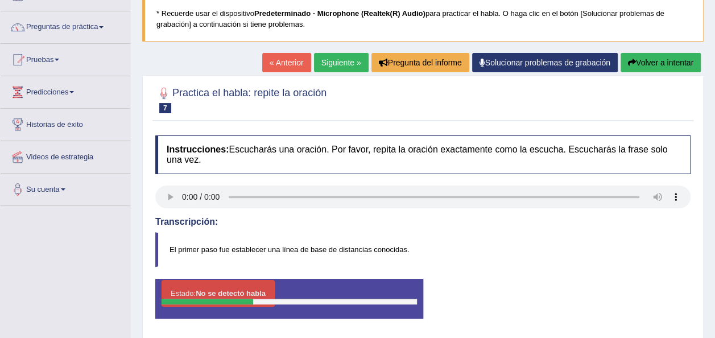
click at [653, 47] on div "Hogar Practicar Hablar: Repetir oración 1176 RS * Recuerde usar el dispositivo …" at bounding box center [423, 207] width 584 height 569
click at [654, 73] on div "« Anterior Siguiente » Pregunta del informe Solucionar problemas de grabación […" at bounding box center [483, 64] width 442 height 22
click at [654, 69] on button "Volver a intentar" at bounding box center [661, 62] width 80 height 19
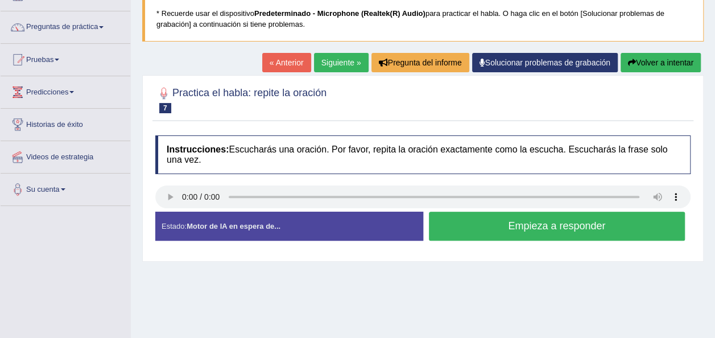
click at [482, 238] on button "Empieza a responder" at bounding box center [557, 226] width 257 height 29
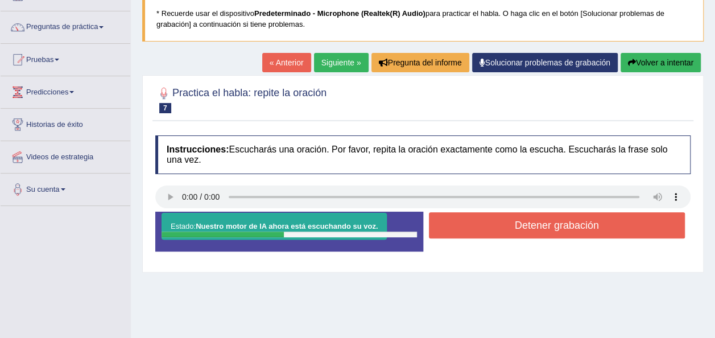
click at [499, 224] on button "Detener grabación" at bounding box center [557, 225] width 257 height 26
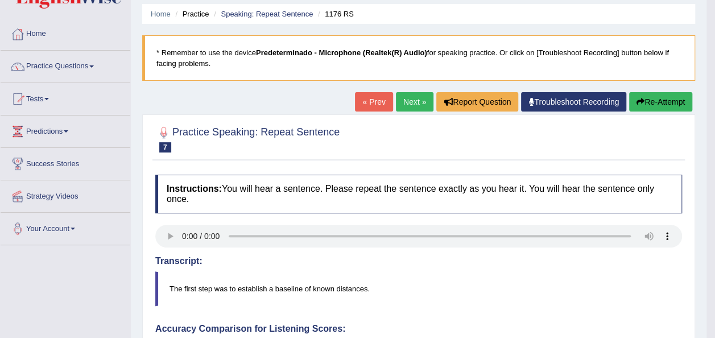
scroll to position [30, 0]
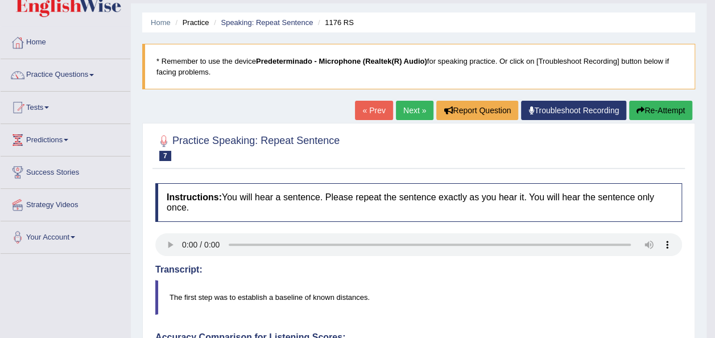
click at [638, 107] on icon "button" at bounding box center [641, 110] width 8 height 8
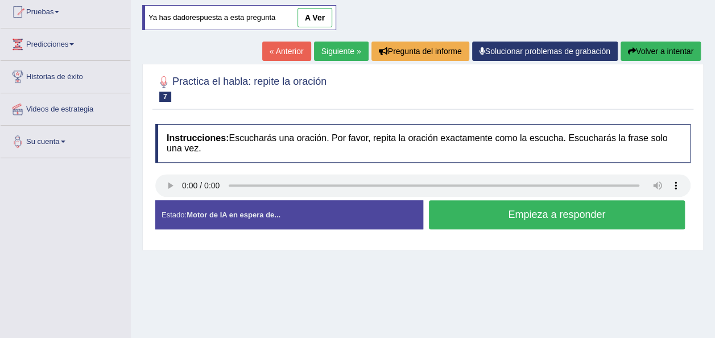
click at [592, 215] on button "Empieza a responder" at bounding box center [557, 214] width 257 height 29
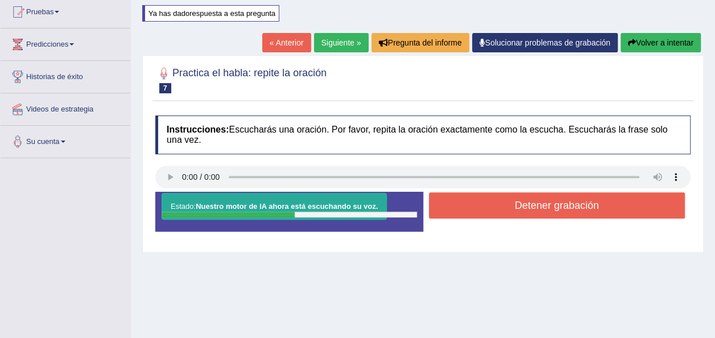
click at [592, 215] on button "Detener grabación" at bounding box center [557, 205] width 257 height 26
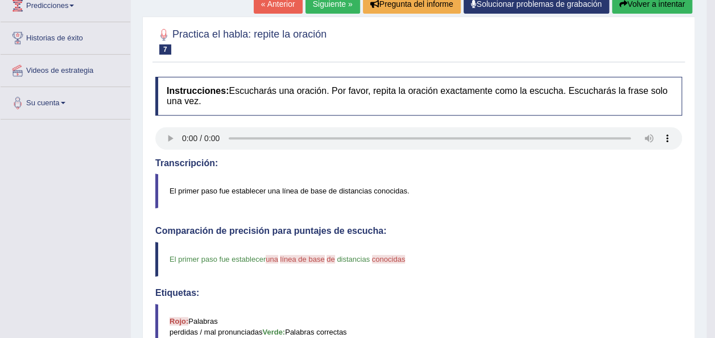
scroll to position [165, 0]
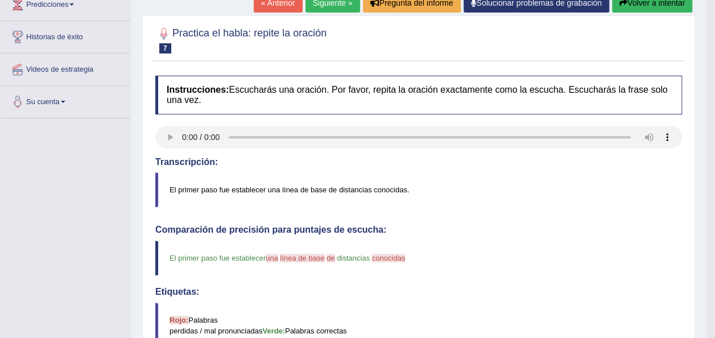
click at [315, 0] on link "Siguiente »" at bounding box center [333, 2] width 55 height 19
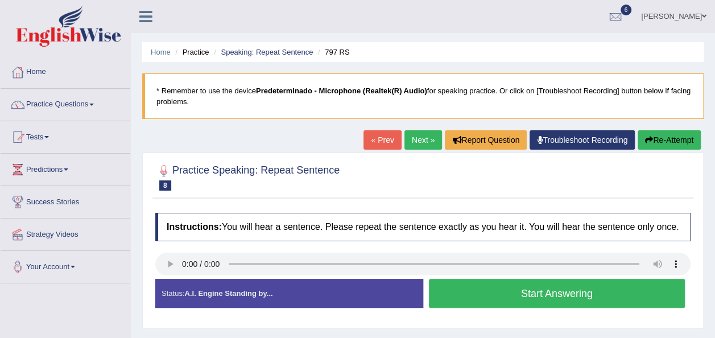
click at [527, 291] on button "Start Answering" at bounding box center [557, 293] width 257 height 29
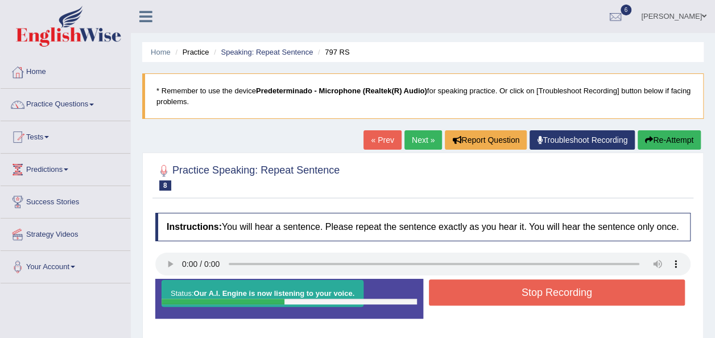
click at [529, 294] on button "Stop Recording" at bounding box center [557, 292] width 257 height 26
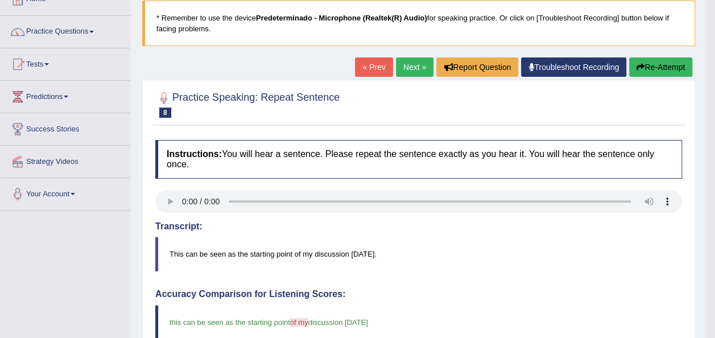
scroll to position [61, 0]
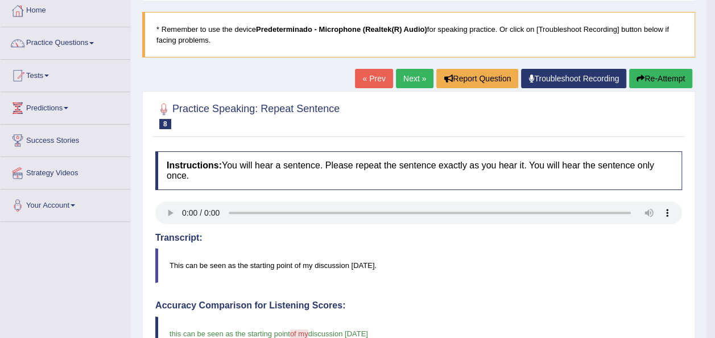
click at [646, 75] on font "Re-Attempt" at bounding box center [665, 78] width 40 height 9
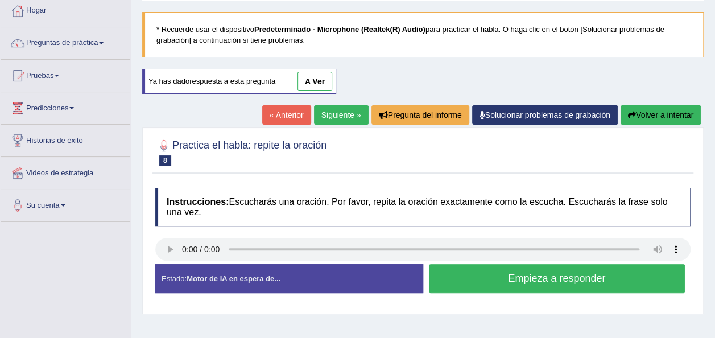
click at [470, 273] on button "Empieza a responder" at bounding box center [557, 278] width 257 height 29
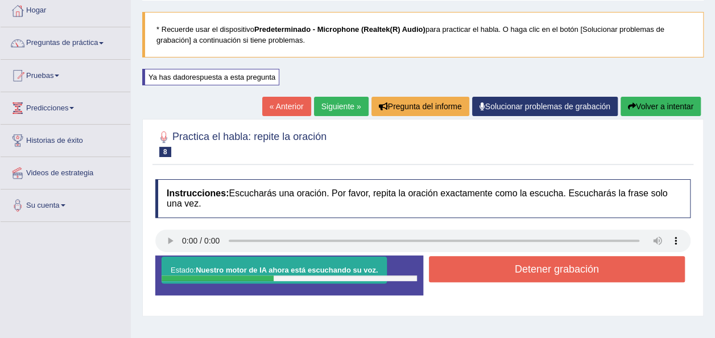
click at [470, 273] on button "Detener grabación" at bounding box center [557, 269] width 257 height 26
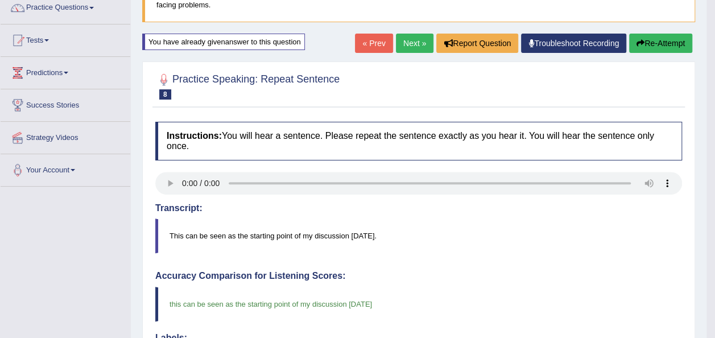
scroll to position [93, 0]
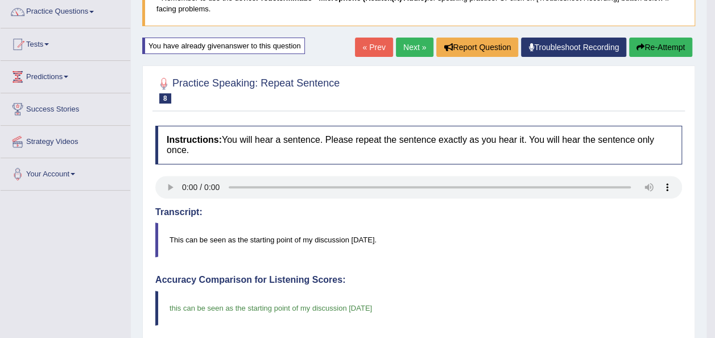
click at [418, 42] on link "Next »" at bounding box center [415, 47] width 38 height 19
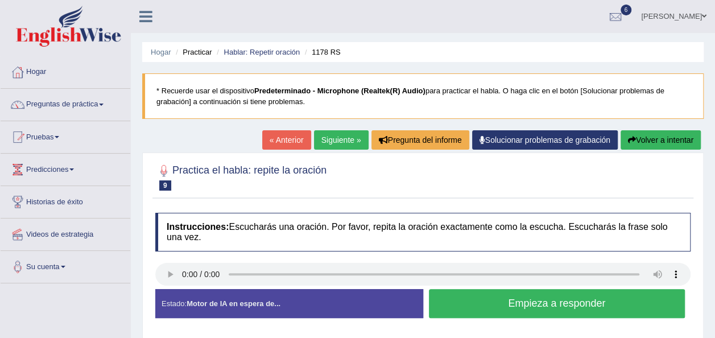
click at [447, 300] on button "Empieza a responder" at bounding box center [557, 303] width 257 height 29
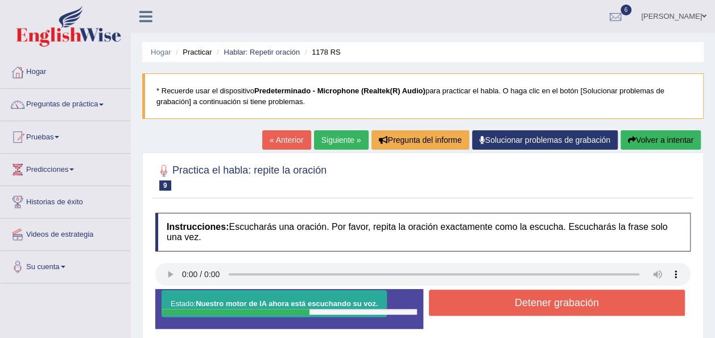
click at [447, 300] on button "Detener grabación" at bounding box center [557, 303] width 257 height 26
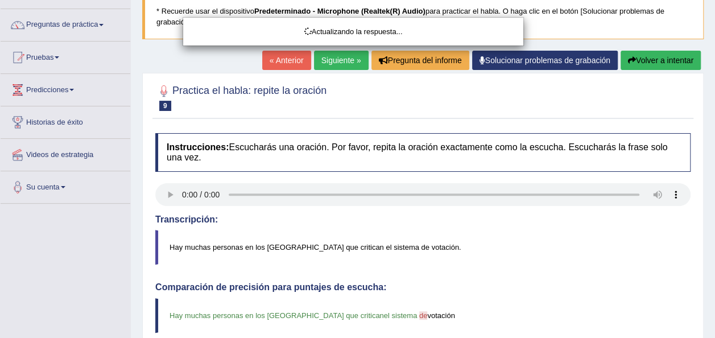
drag, startPoint x: 719, startPoint y: 96, endPoint x: 725, endPoint y: 200, distance: 104.3
click at [715, 200] on html "Toggle navigation Hogar Preguntas de práctica Speaking Practice Read Aloud Repe…" at bounding box center [357, 89] width 715 height 338
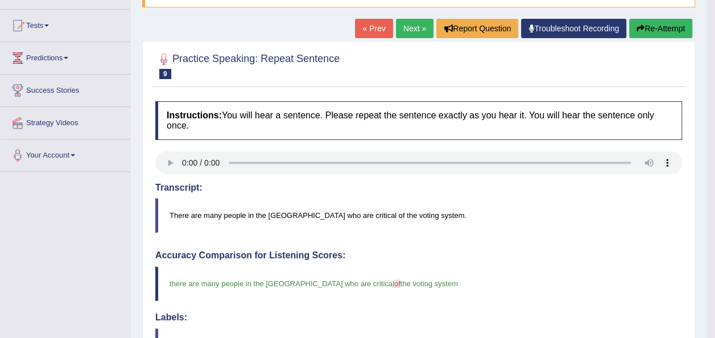
scroll to position [106, 0]
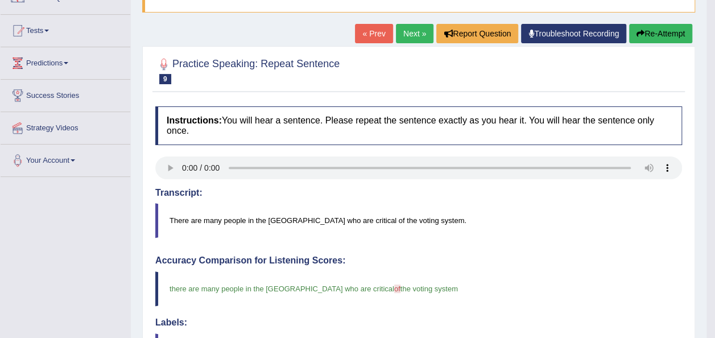
click at [426, 32] on link "Next »" at bounding box center [415, 33] width 38 height 19
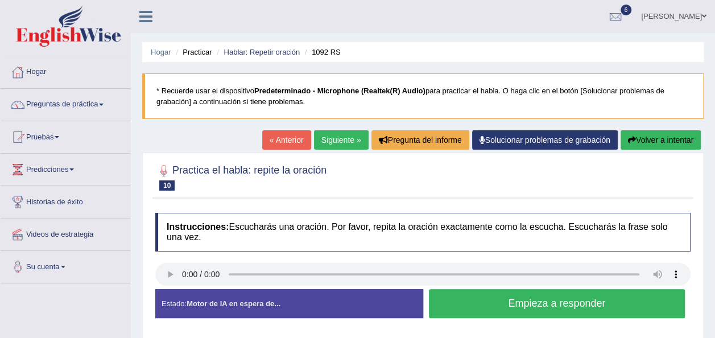
click at [284, 133] on link "« Anterior" at bounding box center [286, 139] width 49 height 19
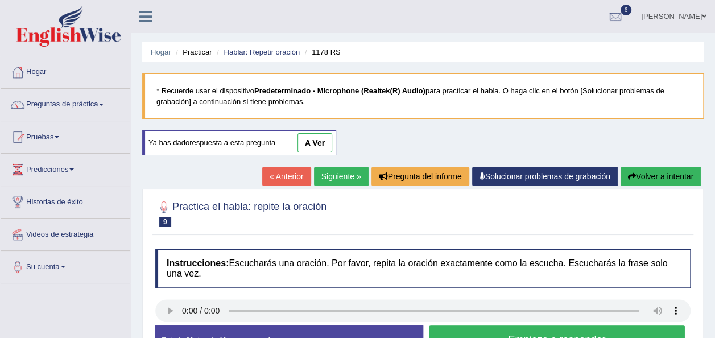
click at [284, 176] on link "« Anterior" at bounding box center [286, 176] width 49 height 19
click at [296, 173] on link "« Anterior" at bounding box center [286, 176] width 49 height 19
click at [296, 174] on link "« Anterior" at bounding box center [286, 176] width 49 height 19
click at [290, 181] on link "« Anterior" at bounding box center [286, 176] width 49 height 19
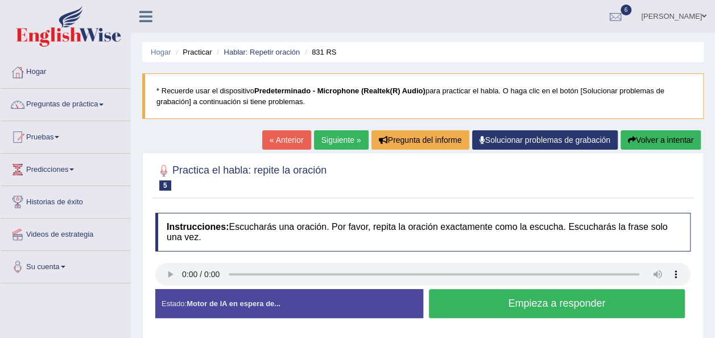
click at [290, 138] on link "« Anterior" at bounding box center [286, 139] width 49 height 19
click at [285, 143] on link "« Anterior" at bounding box center [286, 139] width 49 height 19
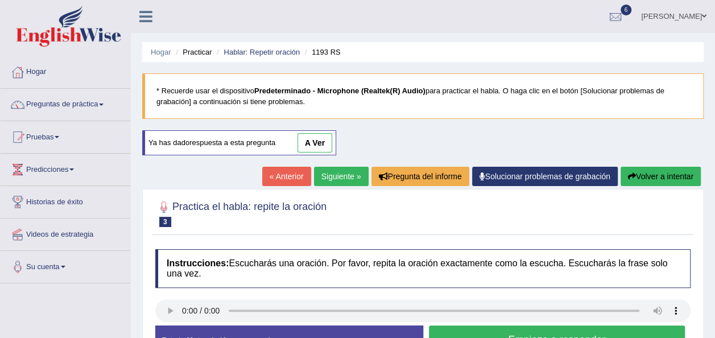
click at [332, 167] on link "Siguiente »" at bounding box center [341, 176] width 55 height 19
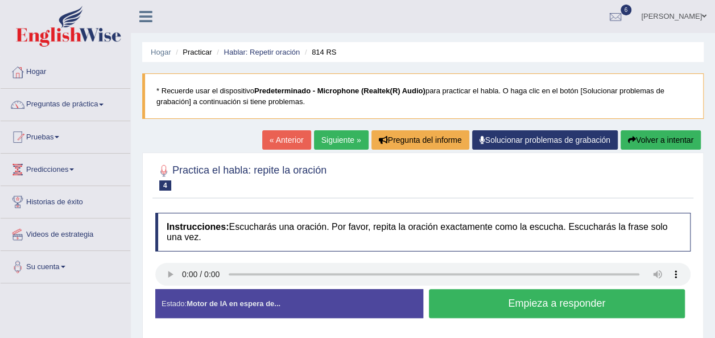
click at [353, 141] on link "Siguiente »" at bounding box center [341, 139] width 55 height 19
click at [340, 143] on link "Siguiente »" at bounding box center [341, 139] width 55 height 19
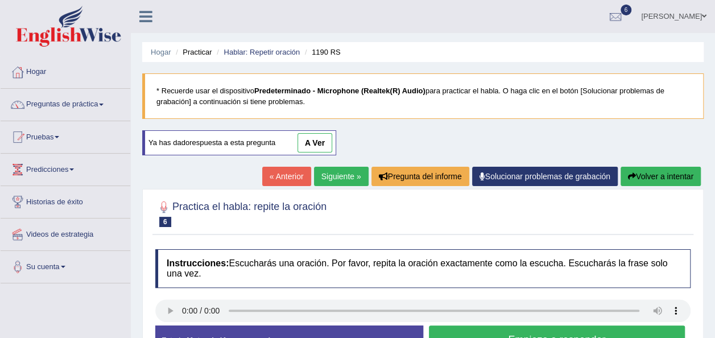
click at [340, 175] on link "Siguiente »" at bounding box center [341, 176] width 55 height 19
click at [336, 170] on link "Siguiente »" at bounding box center [341, 176] width 55 height 19
click at [346, 179] on link "Siguiente »" at bounding box center [341, 176] width 55 height 19
click at [353, 180] on link "Siguiente »" at bounding box center [341, 176] width 55 height 19
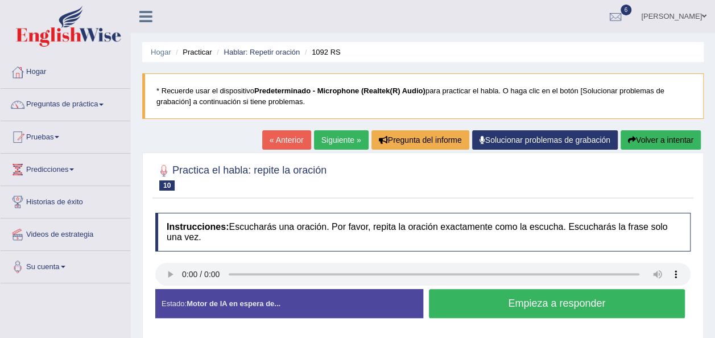
click at [353, 137] on link "Siguiente »" at bounding box center [341, 139] width 55 height 19
click at [347, 140] on link "Siguiente »" at bounding box center [341, 139] width 55 height 19
click at [333, 129] on div "Hogar Practicar Hablar: Repetir oración 1185 RS * Recuerde usar el dispositivo …" at bounding box center [423, 284] width 584 height 569
click at [331, 142] on link "Siguiente »" at bounding box center [341, 139] width 55 height 19
click at [353, 144] on link "Siguiente »" at bounding box center [341, 139] width 55 height 19
